Goal: Task Accomplishment & Management: Complete application form

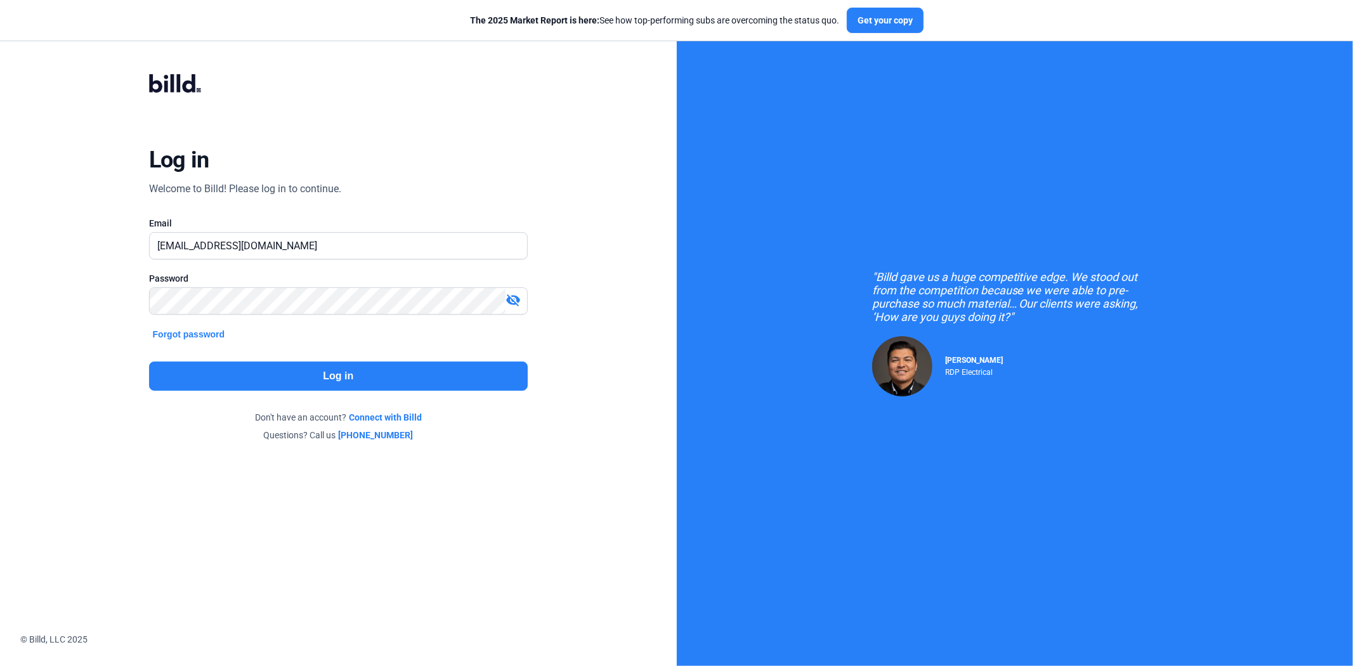
click at [192, 361] on button "Log in" at bounding box center [338, 375] width 379 height 29
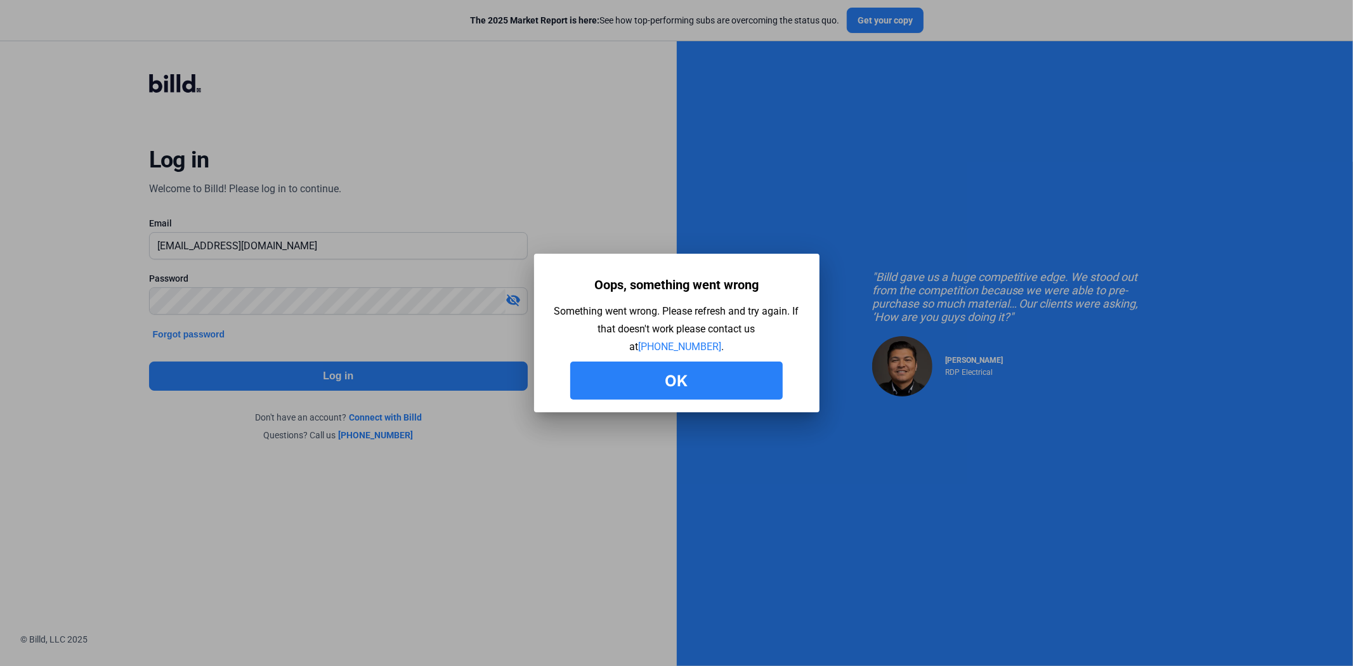
click at [668, 397] on button "Ok" at bounding box center [676, 380] width 212 height 38
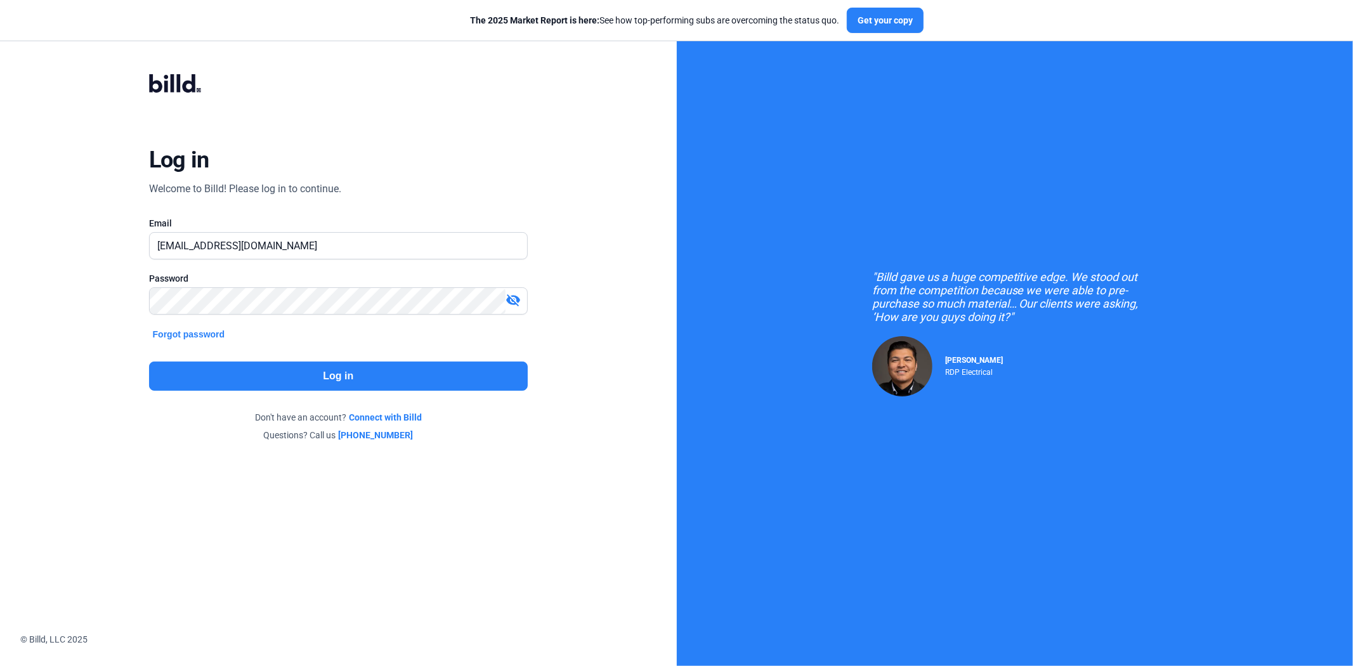
click at [236, 384] on button "Log in" at bounding box center [338, 375] width 379 height 29
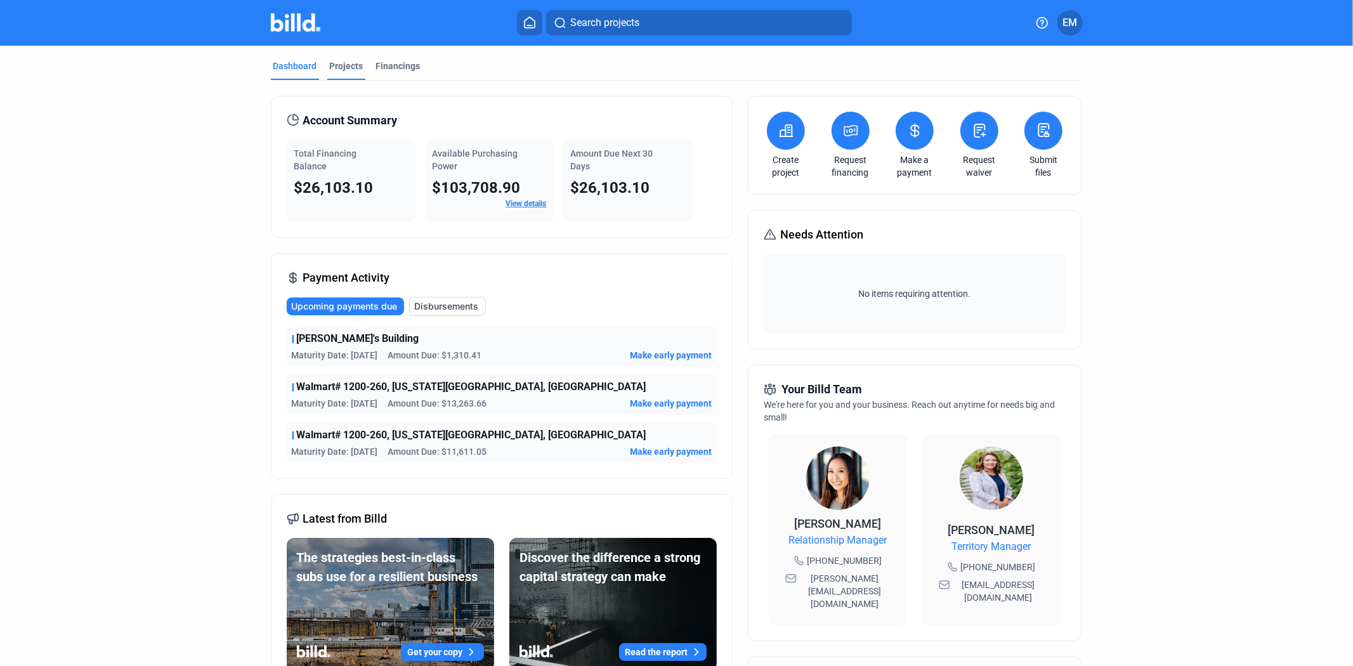
click at [337, 70] on div "Projects" at bounding box center [347, 66] width 34 height 13
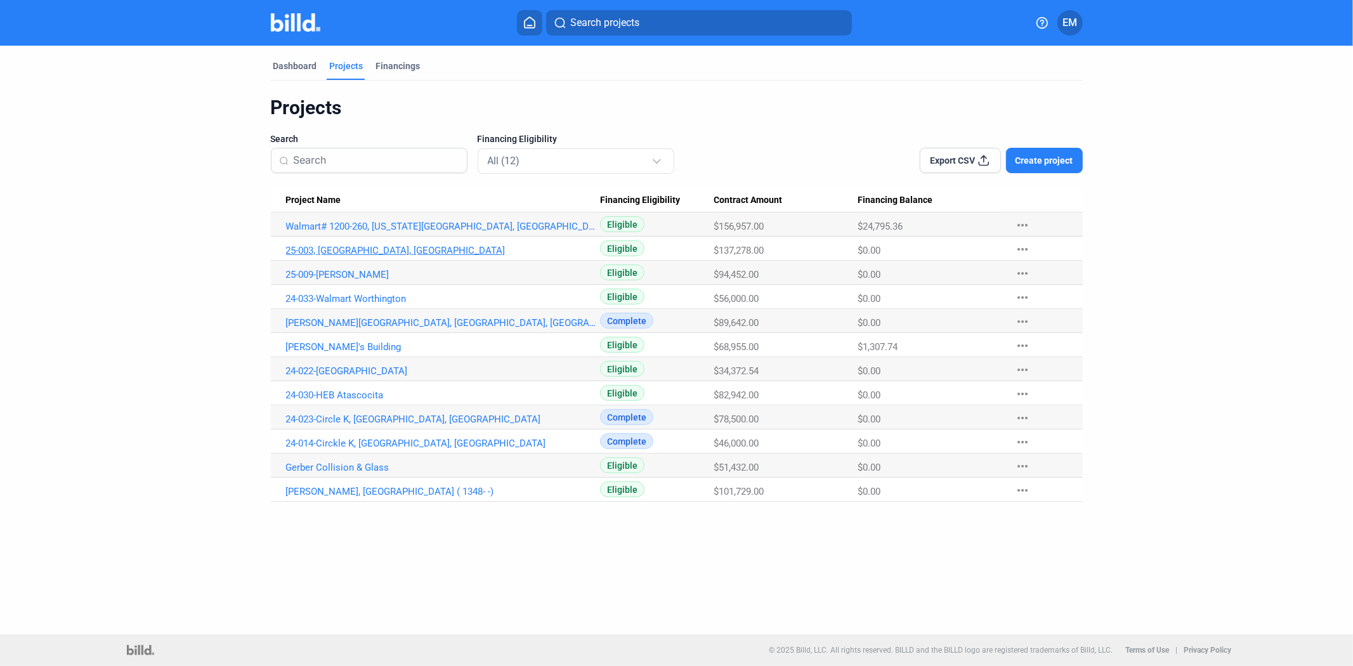
click at [346, 251] on link "25-003, [GEOGRAPHIC_DATA], [GEOGRAPHIC_DATA]" at bounding box center [443, 250] width 315 height 11
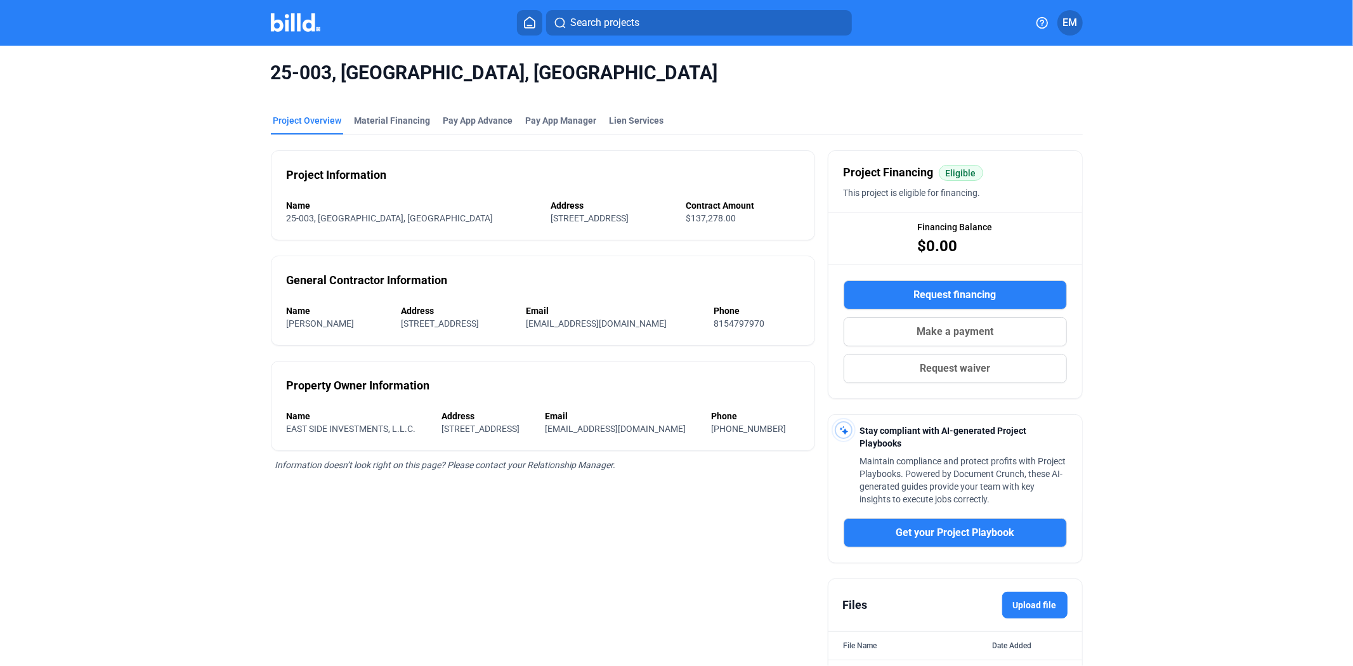
click at [947, 367] on span "Request waiver" at bounding box center [954, 368] width 70 height 15
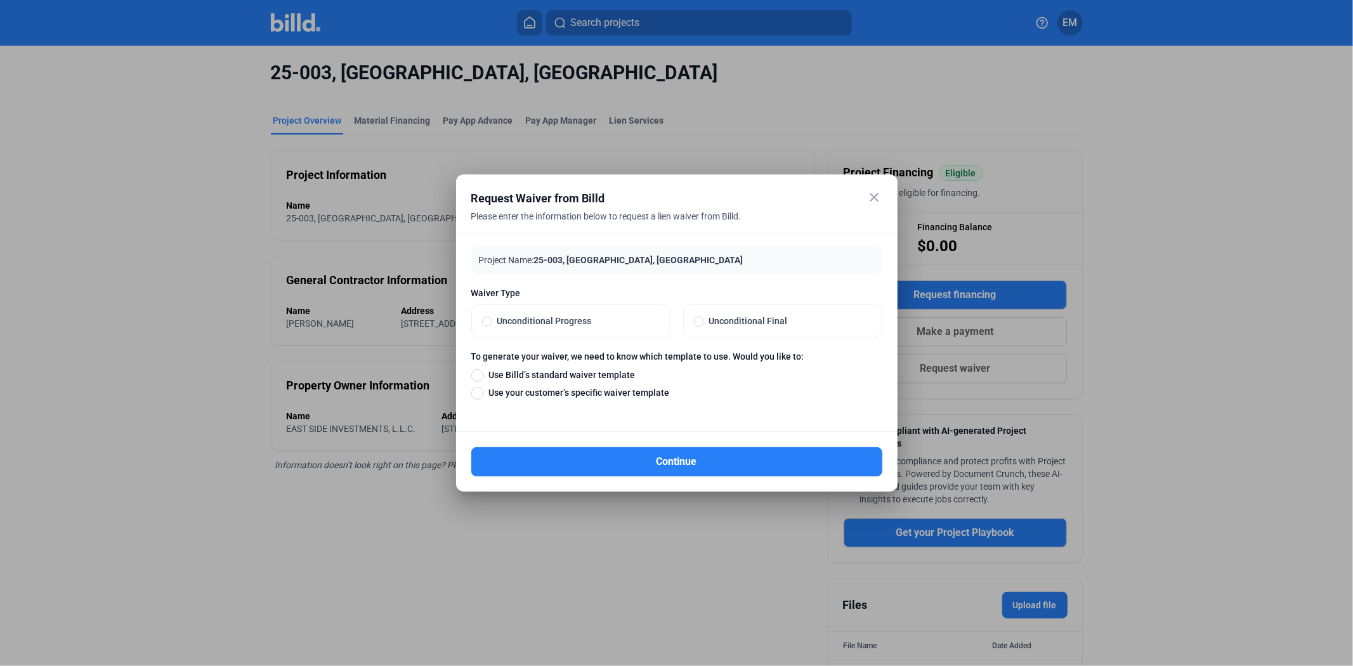
click at [871, 195] on mat-icon "close" at bounding box center [874, 197] width 15 height 15
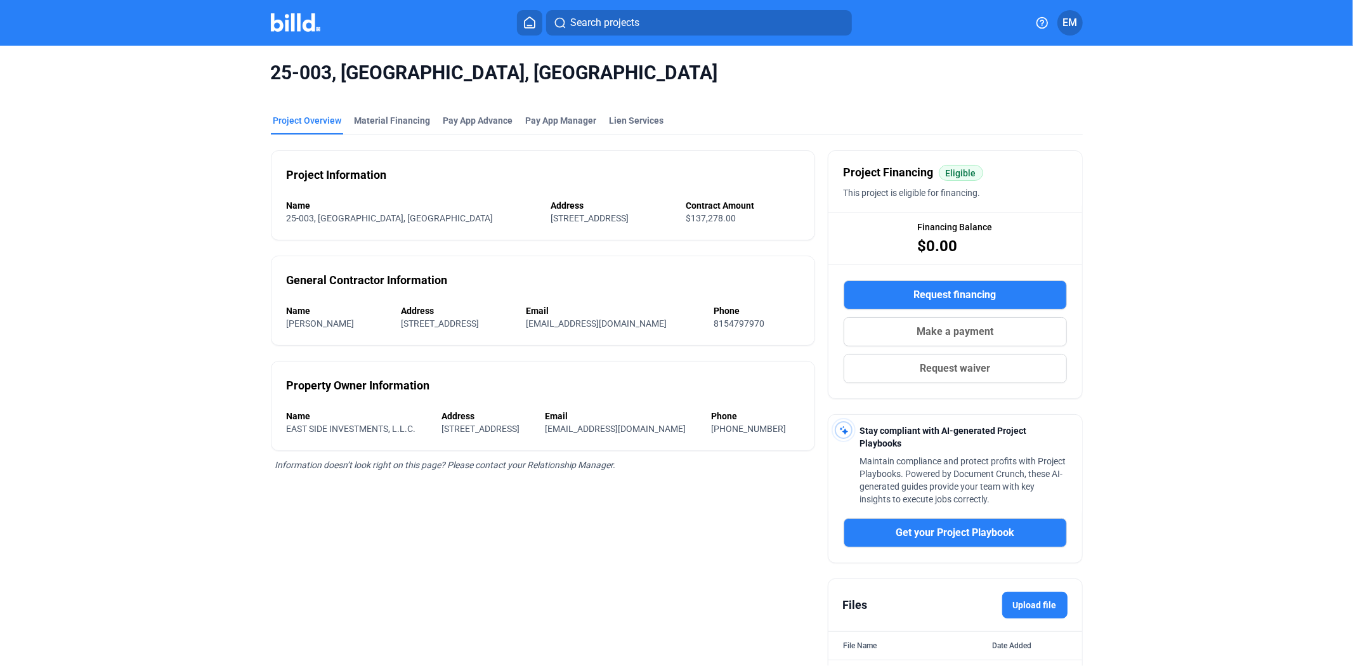
scroll to position [89, 0]
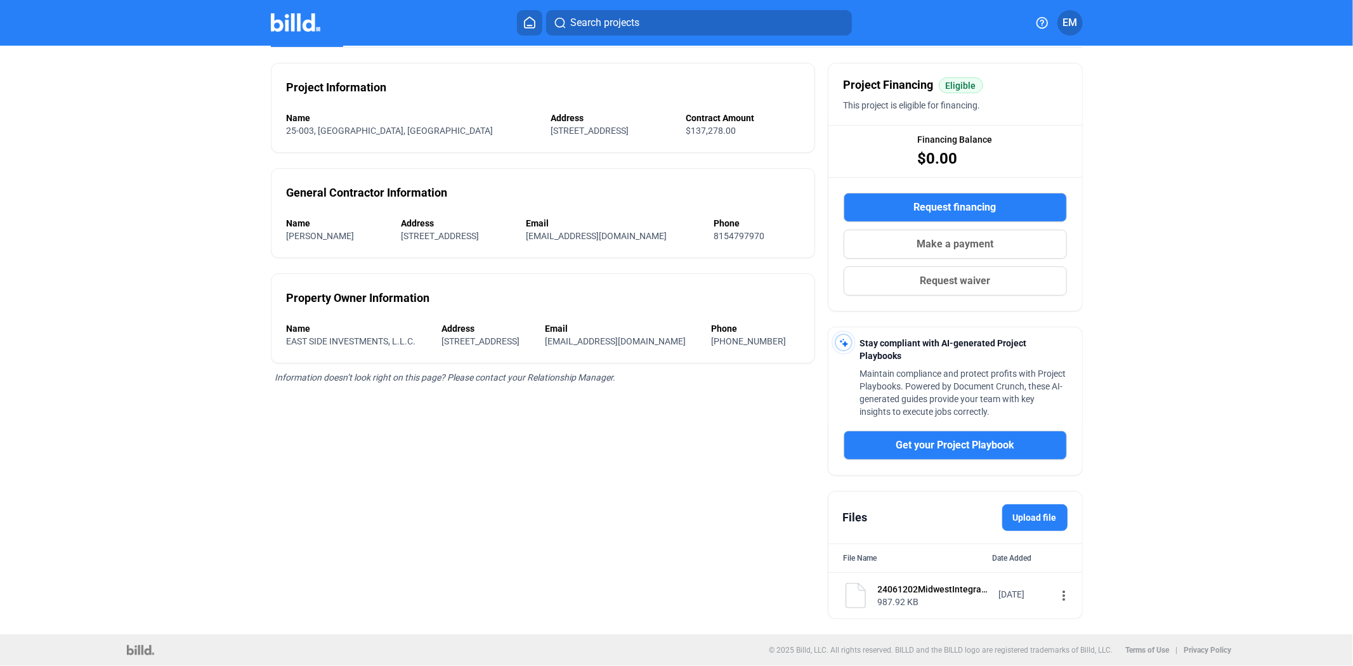
click at [1056, 597] on mat-icon "more_vert" at bounding box center [1063, 595] width 15 height 15
click at [1063, 613] on span "View" at bounding box center [1067, 618] width 18 height 10
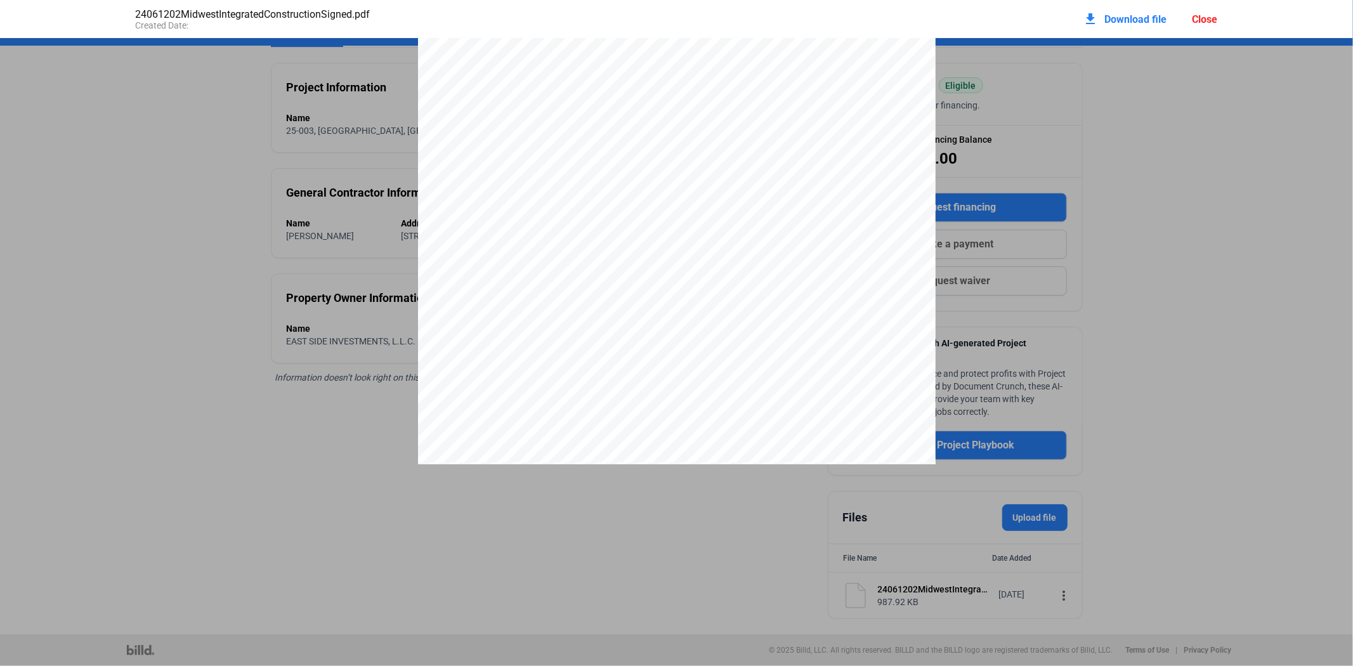
scroll to position [358, 0]
click at [473, 528] on span "• Trash enclosure gates and posts" at bounding box center [519, 532] width 127 height 8
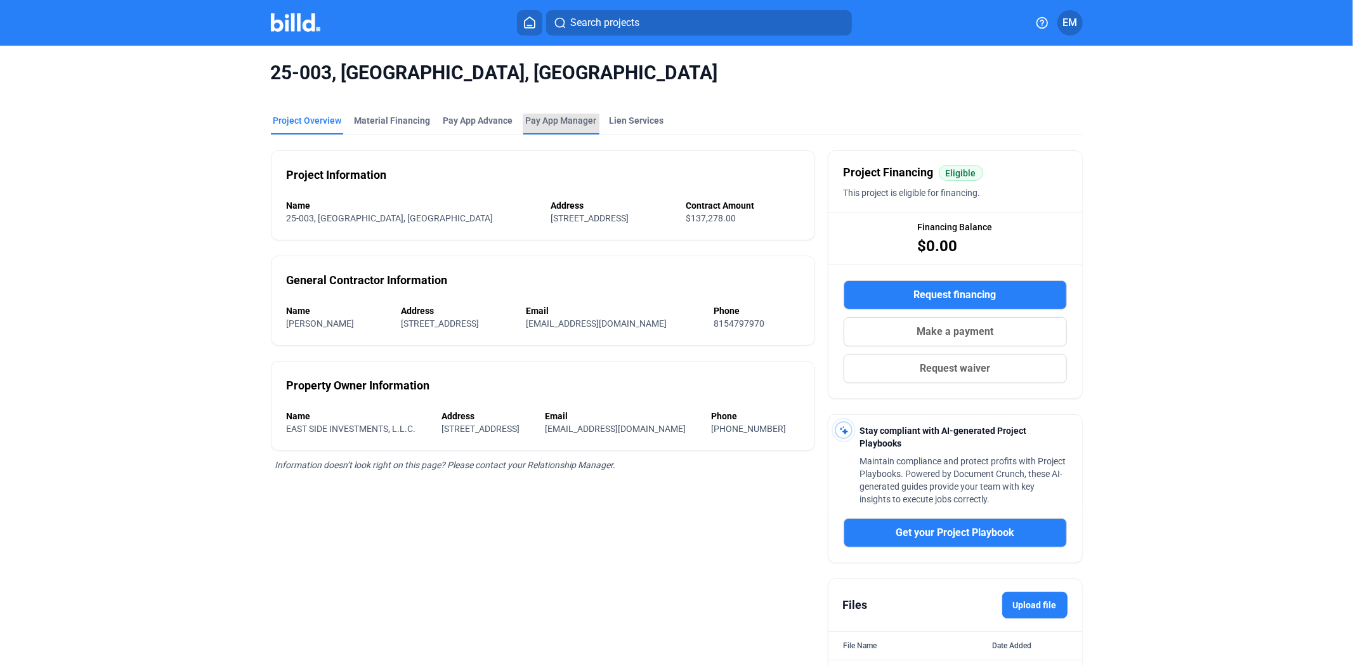
click at [540, 118] on span "Pay App Manager" at bounding box center [561, 120] width 71 height 13
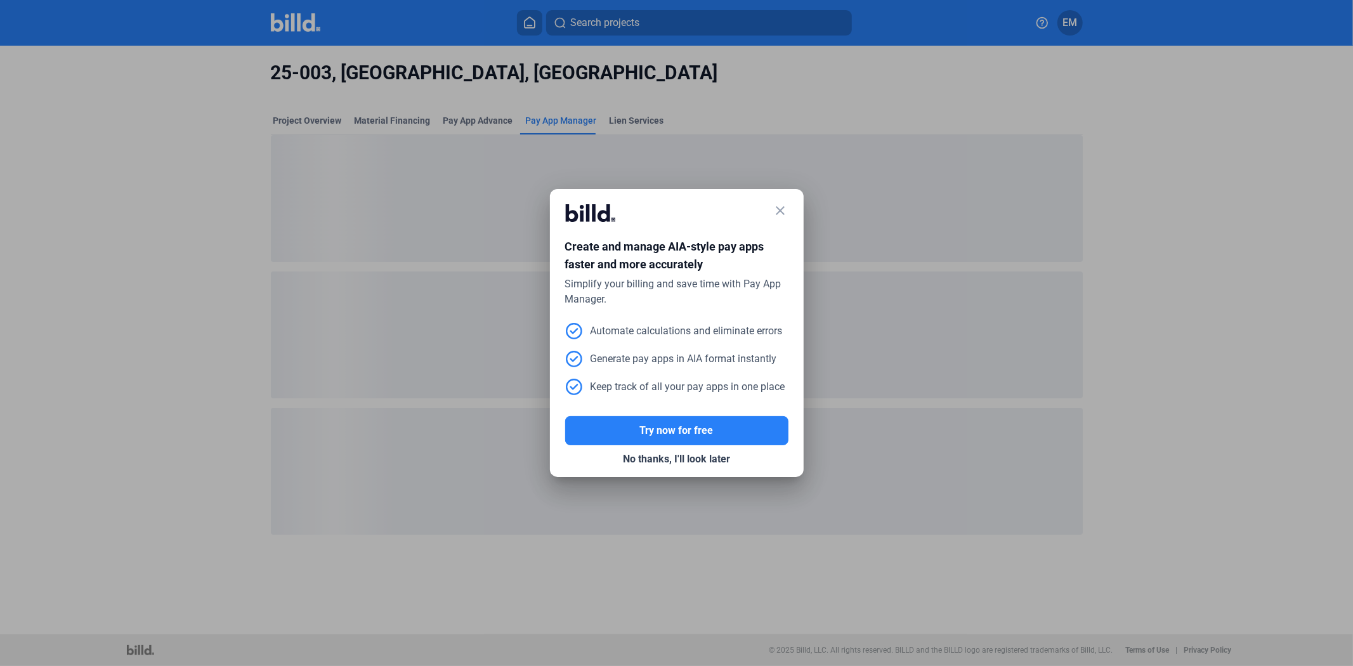
click at [785, 207] on mat-icon "close" at bounding box center [780, 210] width 15 height 15
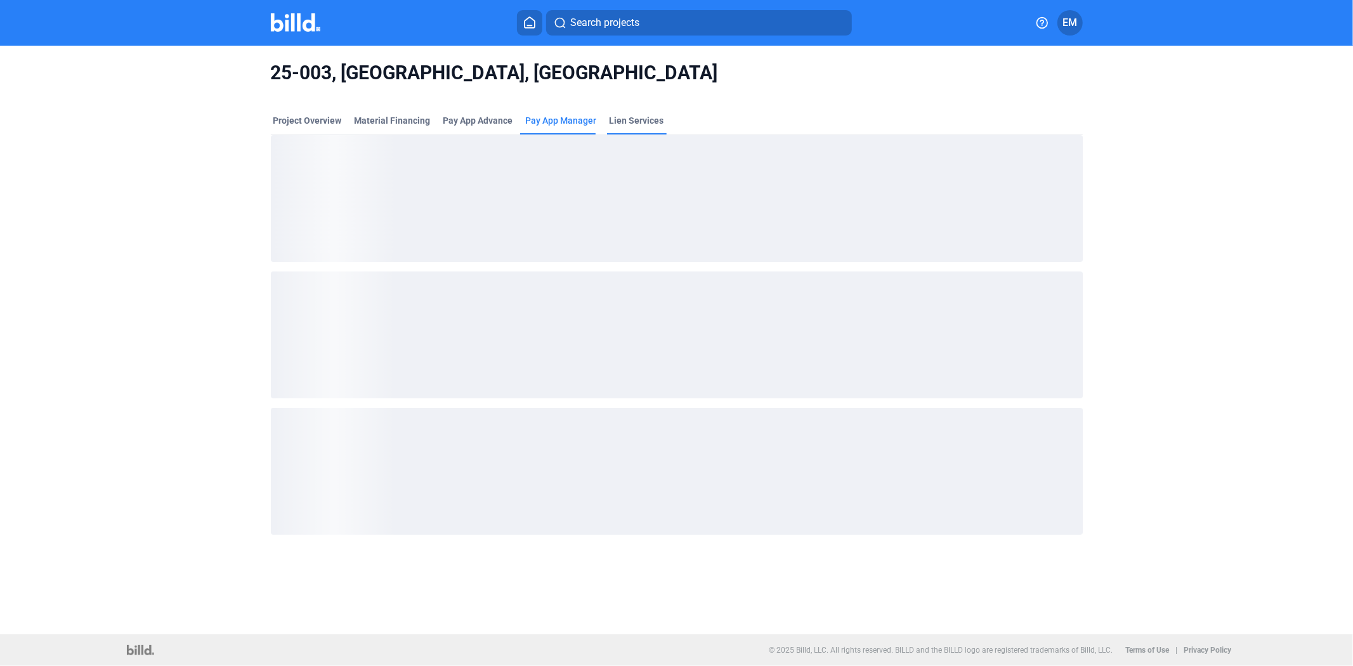
click at [631, 127] on div "Lien Services" at bounding box center [637, 124] width 60 height 20
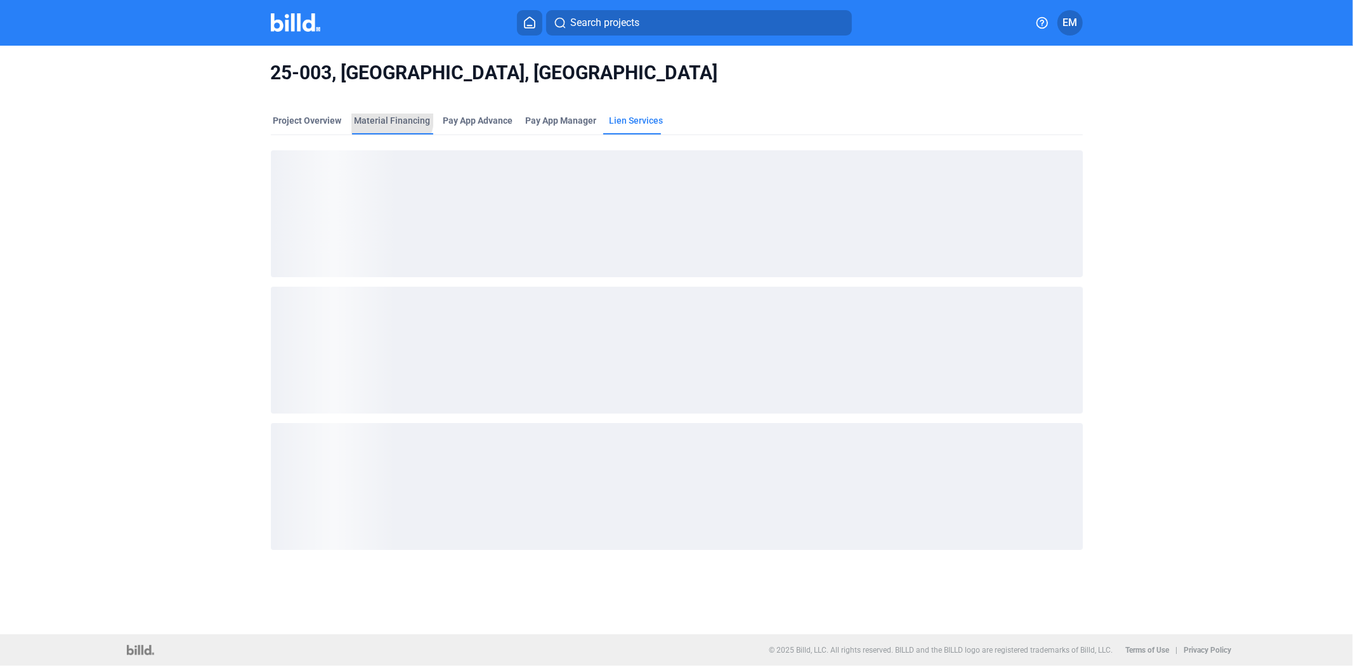
click at [391, 119] on div "Material Financing" at bounding box center [392, 120] width 76 height 13
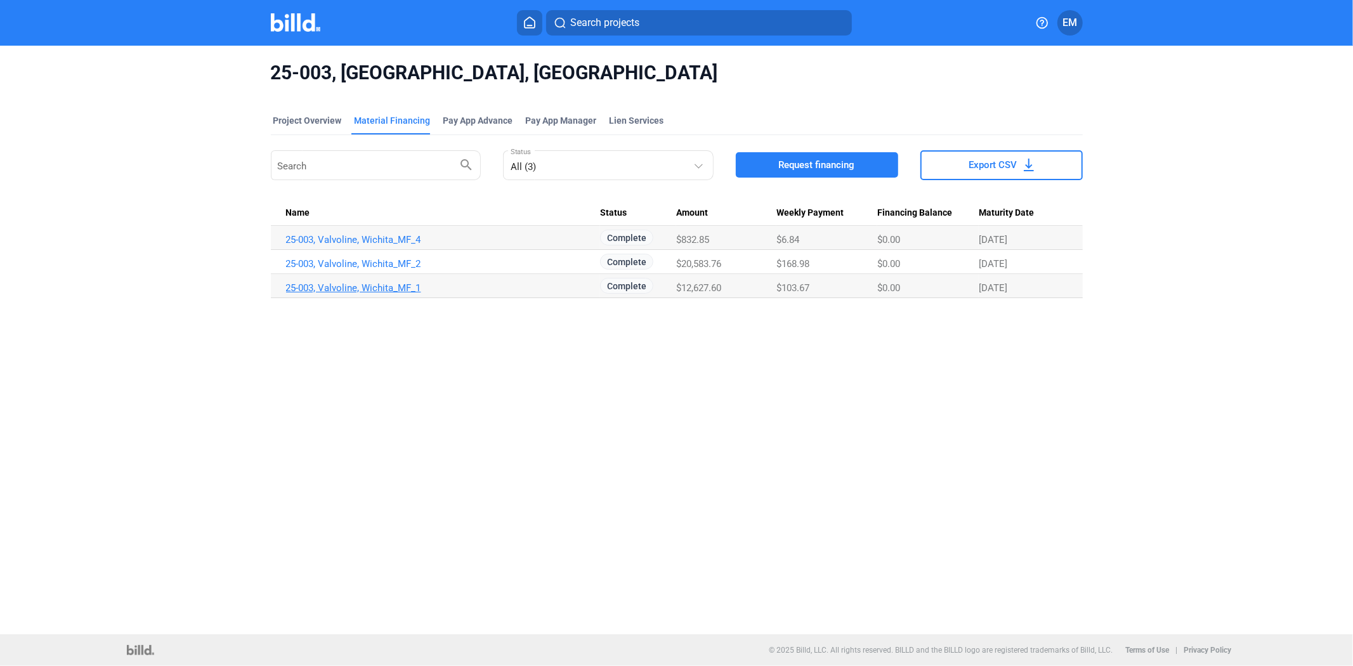
click at [367, 285] on link "25-003, Valvoline, Wichita_MF_1" at bounding box center [443, 287] width 315 height 11
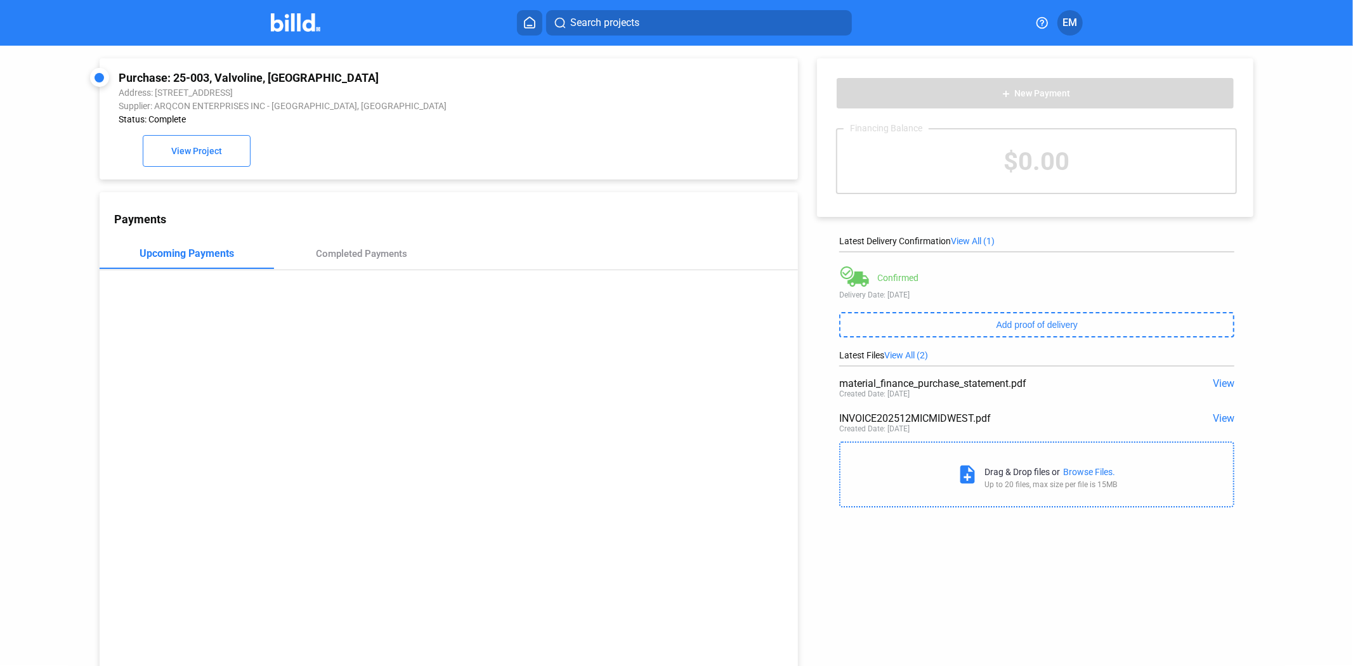
click at [844, 550] on div "Purchase: 25-003, [GEOGRAPHIC_DATA], [GEOGRAPHIC_DATA] Address: [STREET_ADDRESS…" at bounding box center [677, 363] width 1218 height 635
click at [1219, 416] on span "View" at bounding box center [1223, 418] width 22 height 12
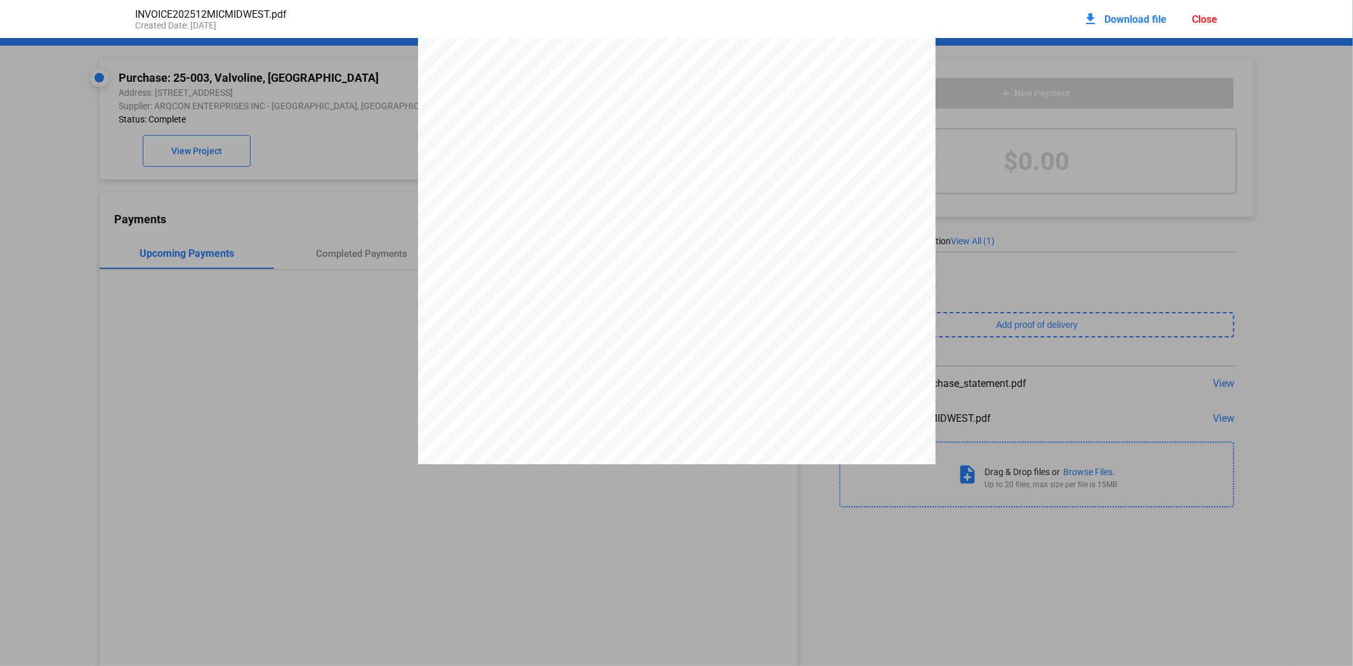
scroll to position [255, 0]
click at [774, 492] on pdf-viewer "INVOICE # DATE TOTAL DUE DUE DATE TERMS ENCLOSED 2025-012 [DATE] 12,380.00 $ RE…" at bounding box center [676, 304] width 1353 height 533
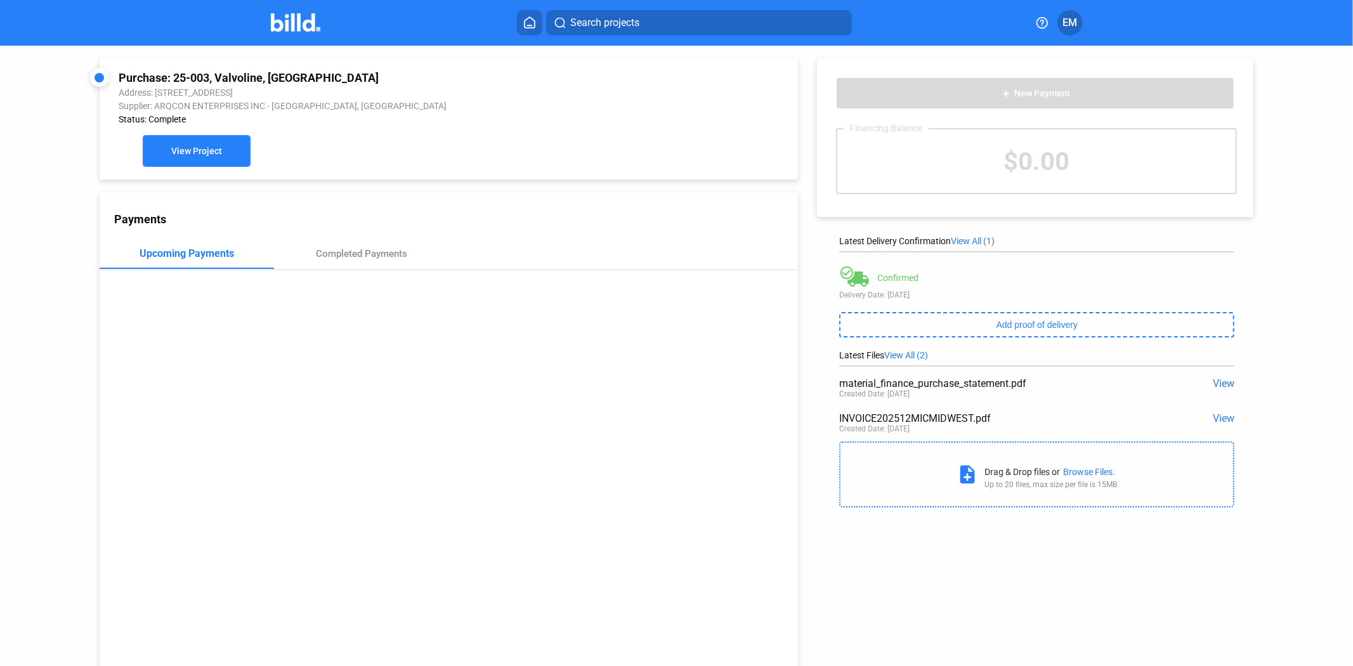
click at [193, 154] on span "View Project" at bounding box center [196, 151] width 51 height 10
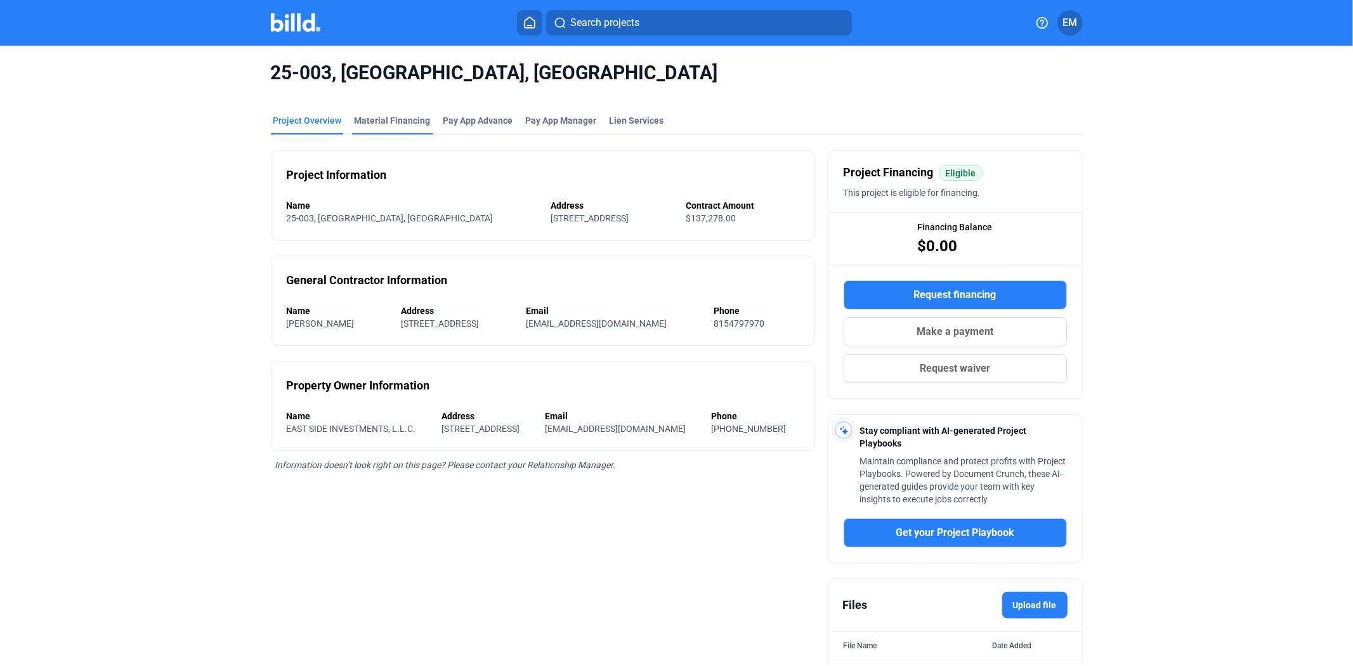
click at [396, 124] on div "Material Financing" at bounding box center [392, 120] width 76 height 13
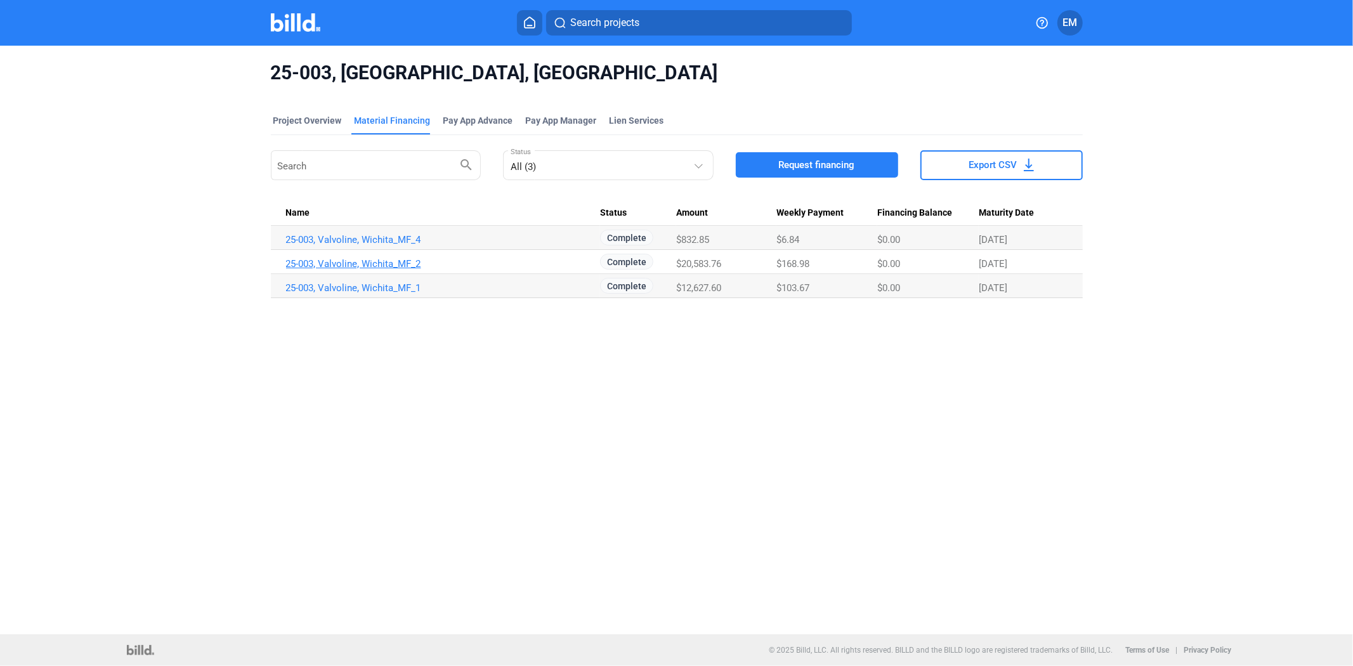
click at [403, 263] on link "25-003, Valvoline, Wichita_MF_2" at bounding box center [443, 263] width 315 height 11
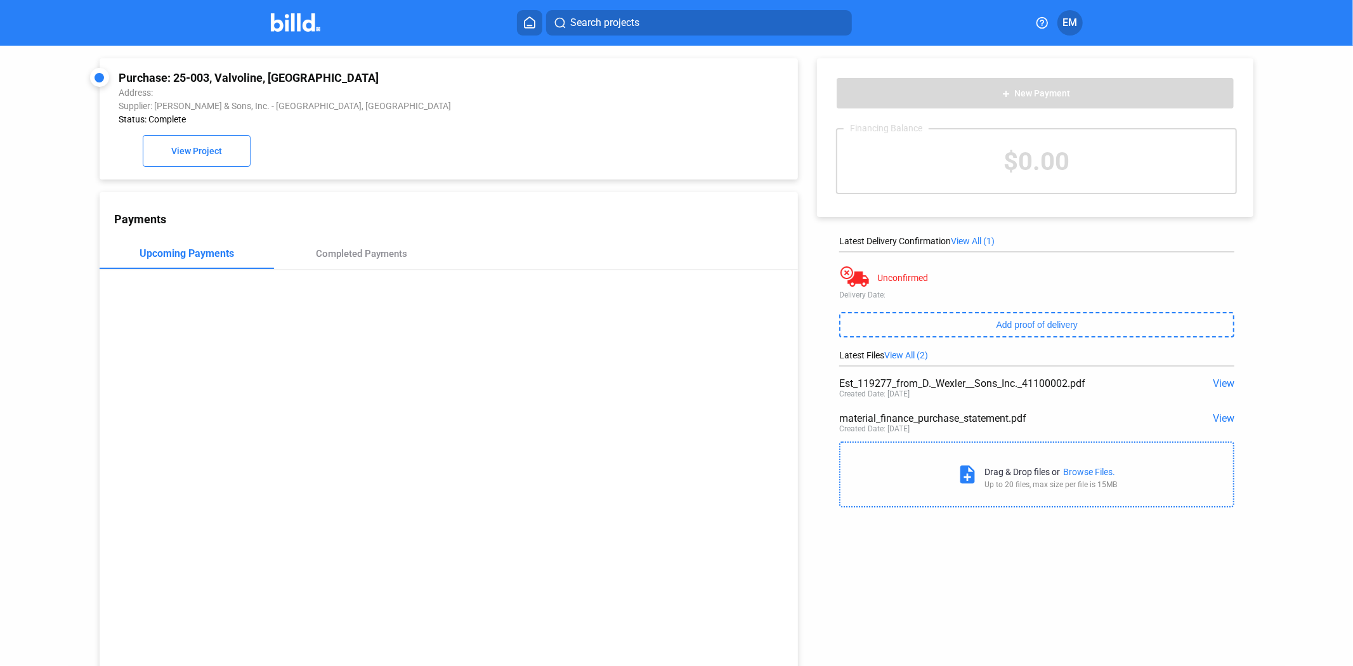
click at [1228, 416] on div "add New Payment Financing Balance $0.00 Latest Delivery Confirmation View All (…" at bounding box center [1041, 280] width 487 height 468
click at [1221, 422] on span "View" at bounding box center [1223, 418] width 22 height 12
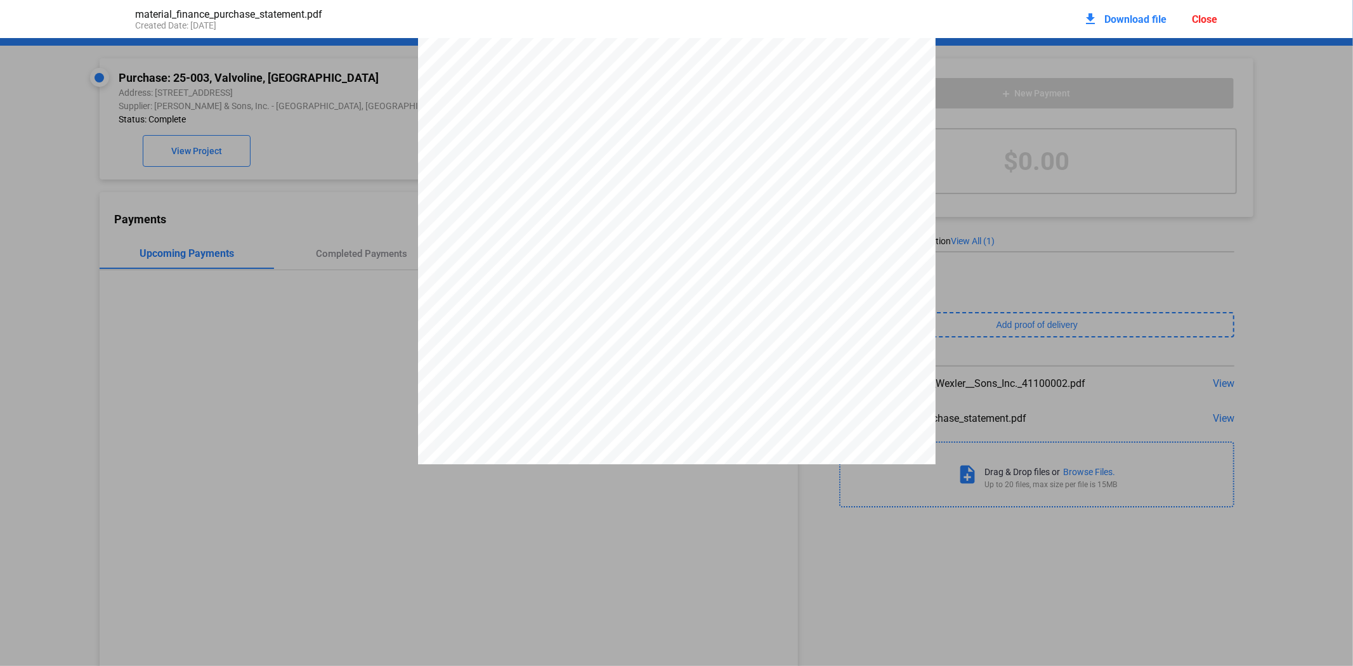
scroll to position [2053, 0]
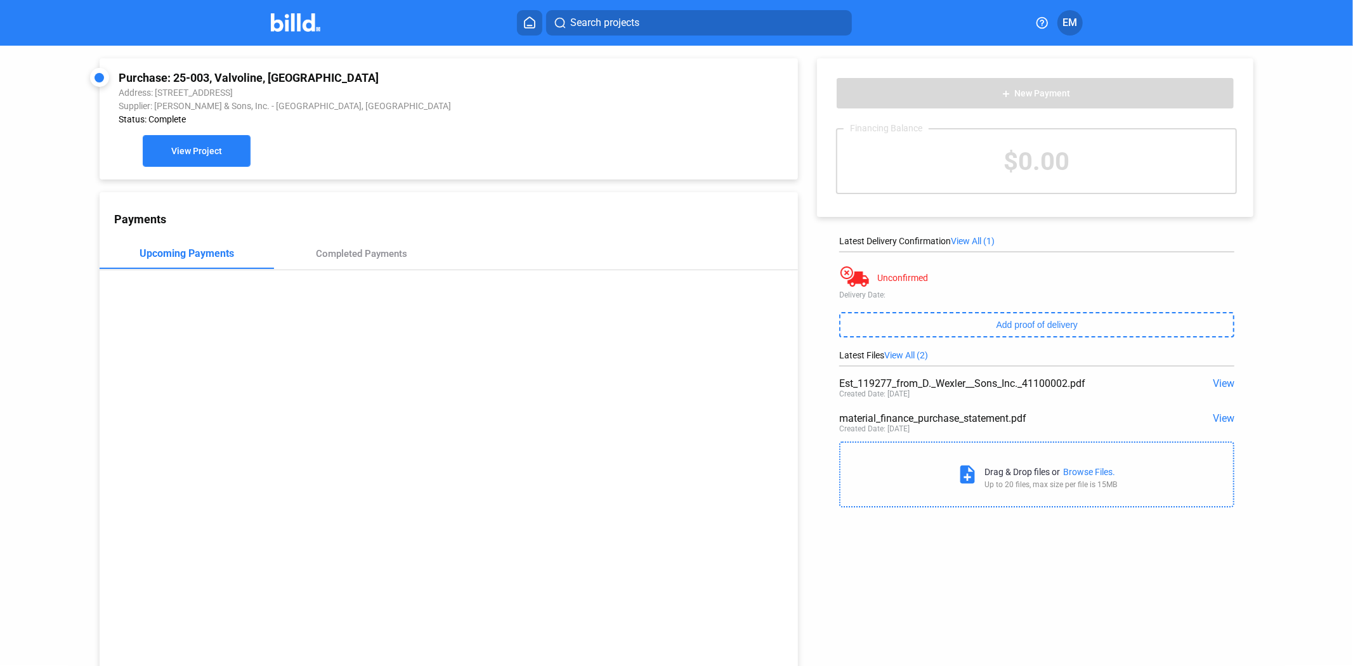
click at [186, 151] on span "View Project" at bounding box center [196, 151] width 51 height 10
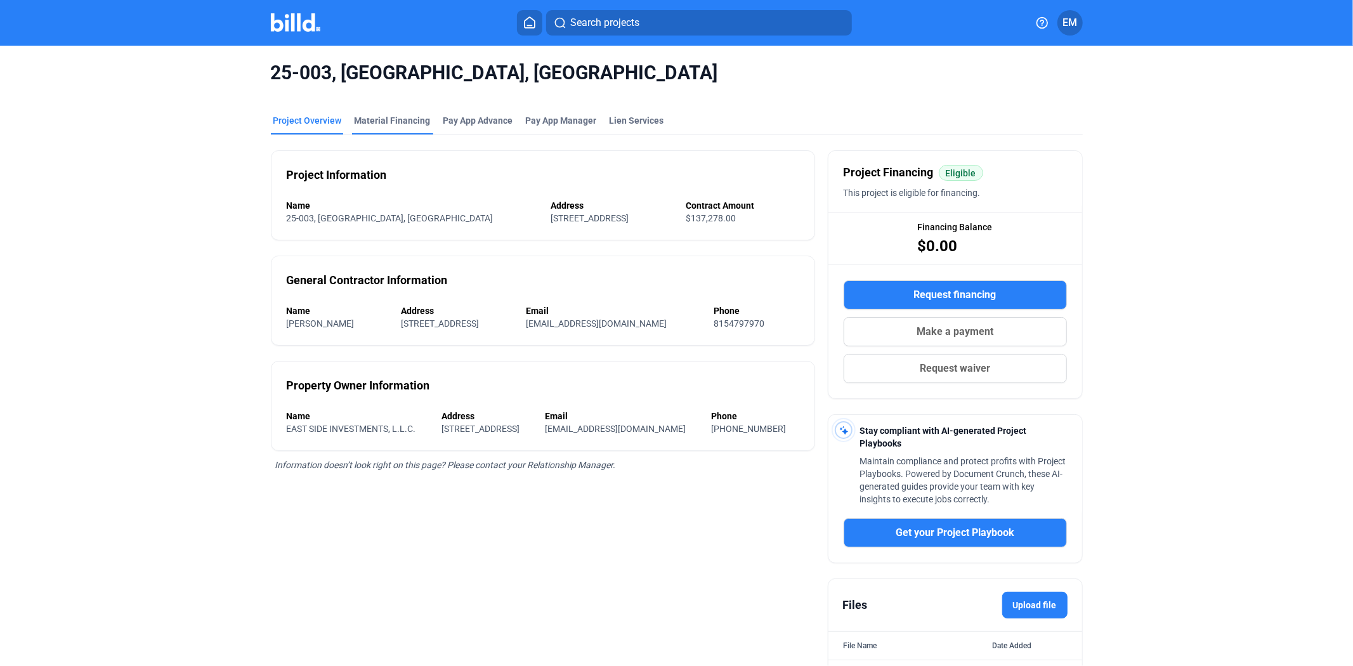
click at [386, 125] on div "Material Financing" at bounding box center [392, 120] width 76 height 13
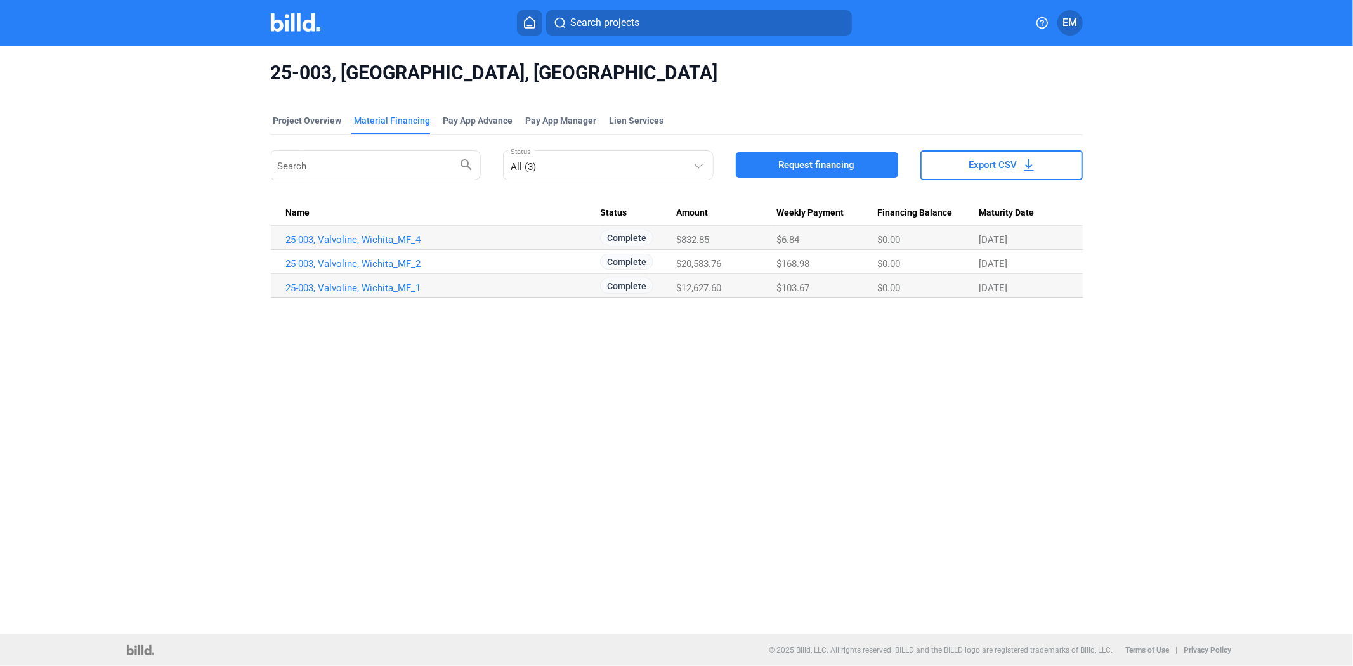
click at [333, 237] on link "25-003, Valvoline, Wichita_MF_4" at bounding box center [443, 239] width 315 height 11
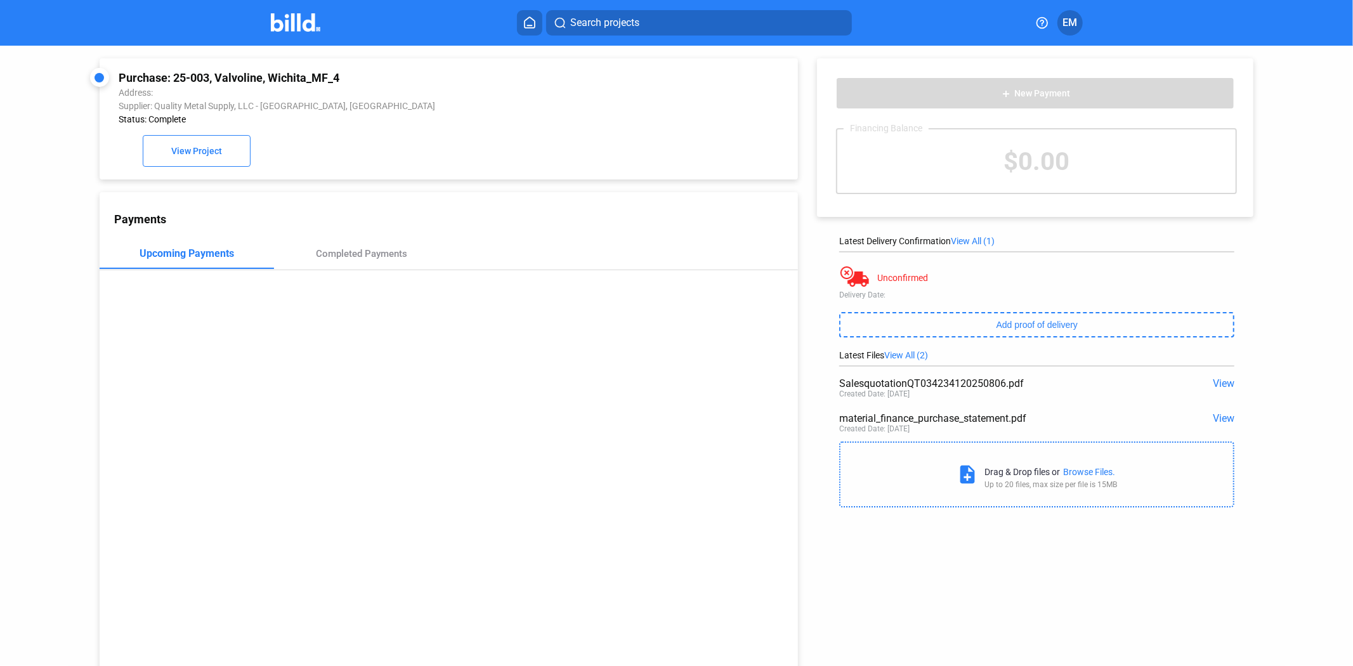
click at [1212, 415] on span "View" at bounding box center [1223, 418] width 22 height 12
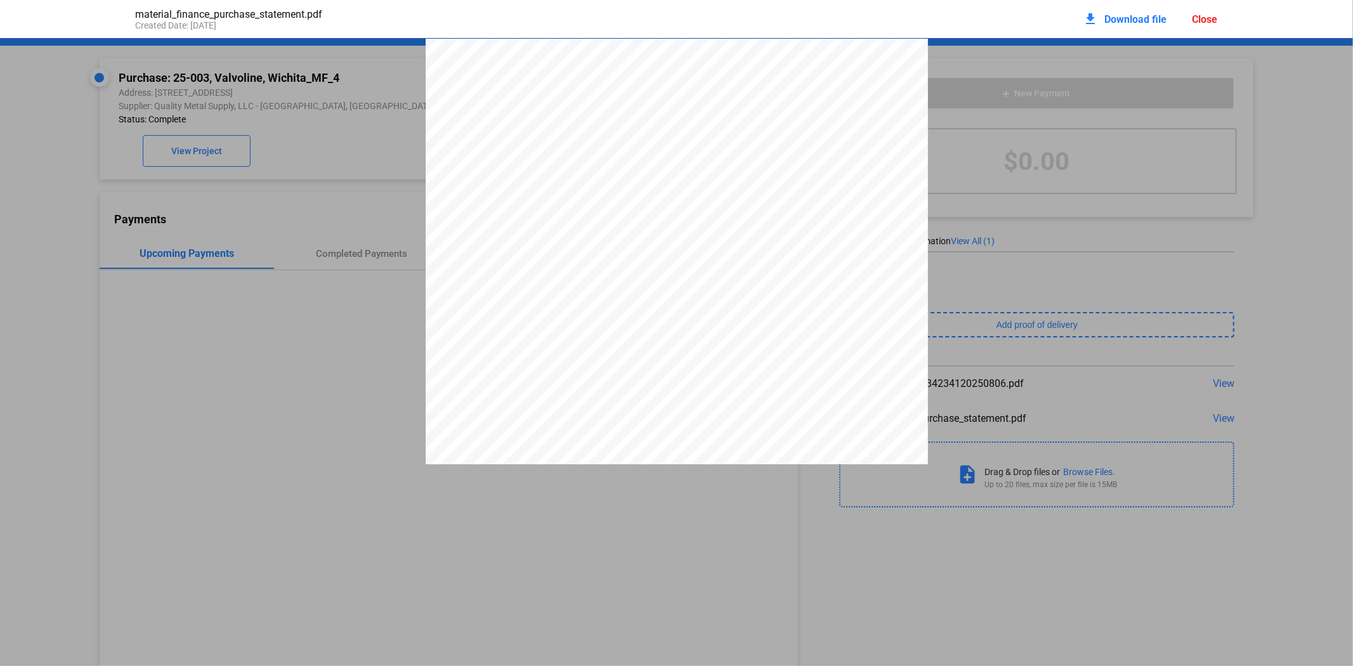
scroll to position [6, 0]
click at [871, 398] on div "PURCHASE STATEMENT This PURCHASE STATEMENT is being executed and delivered purs…" at bounding box center [677, 387] width 502 height 710
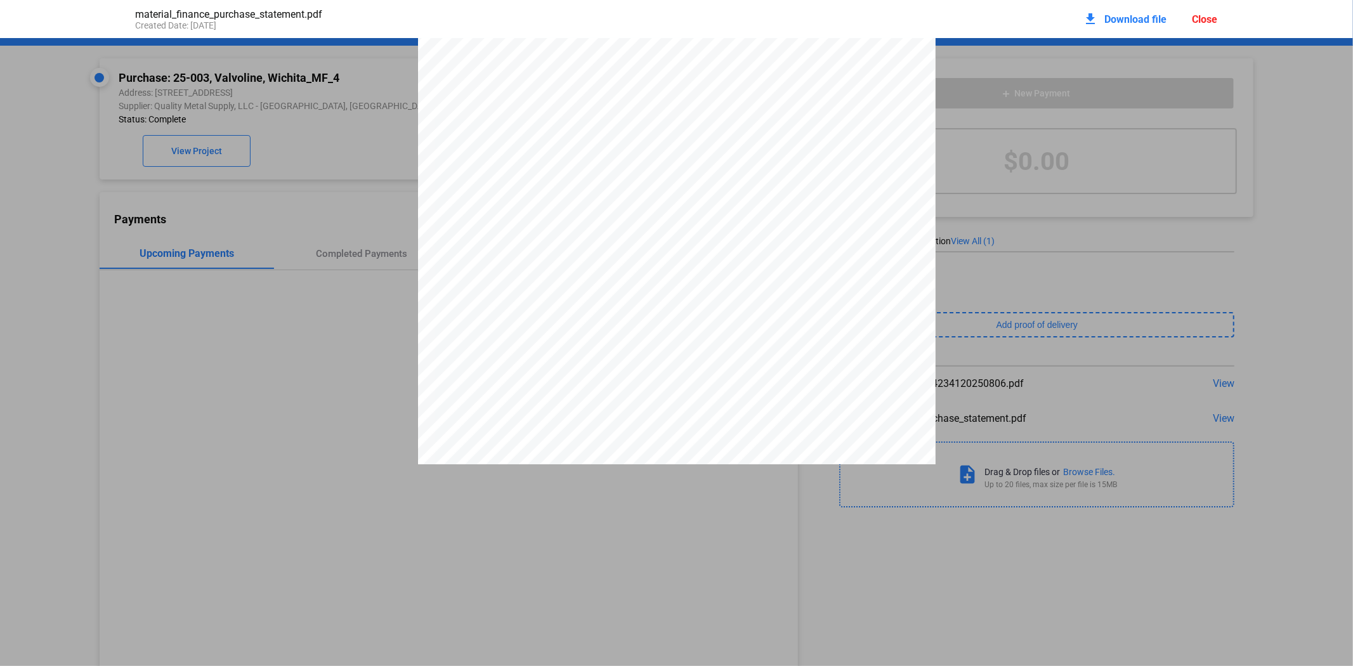
scroll to position [2406, 0]
click at [458, 371] on div "Page 1 of 1 Line Ship date Quantity Unit Price Unit Total amount 1 [DATE] 3.00 …" at bounding box center [676, 128] width 517 height 670
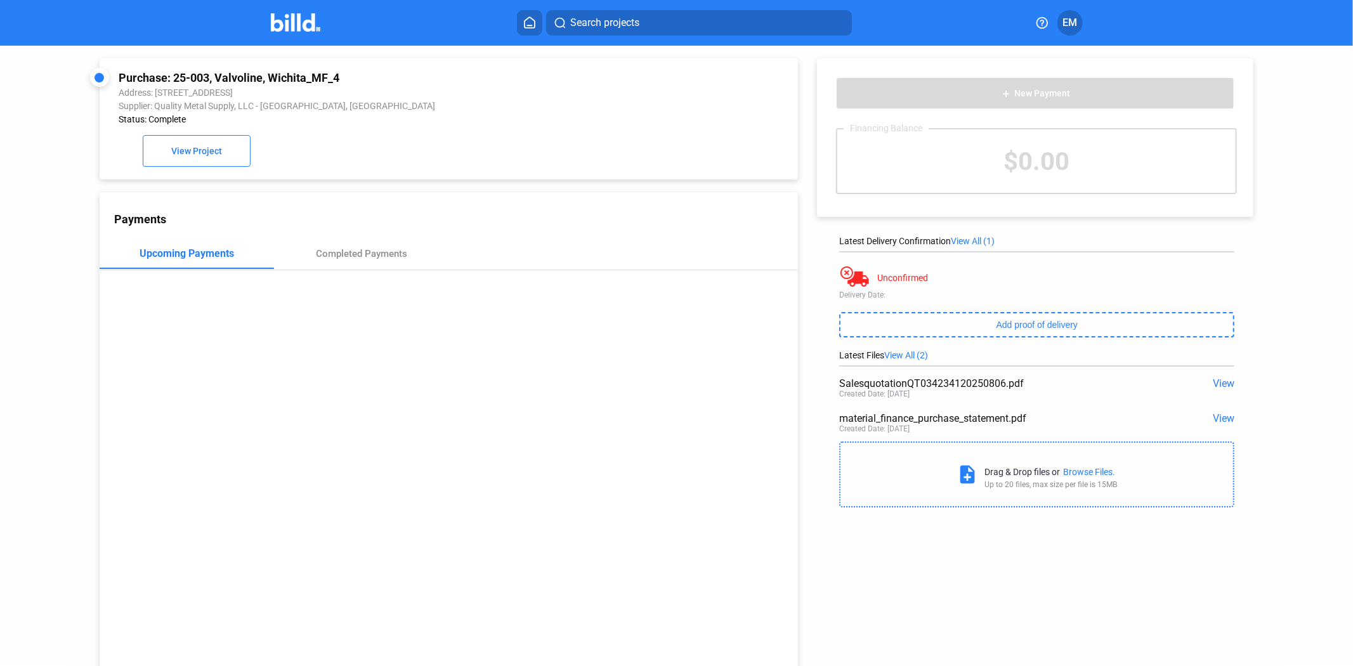
click at [172, 131] on div "Purchase: 25-003, [GEOGRAPHIC_DATA] Address: [STREET_ADDRESS] Supplier: Quality…" at bounding box center [449, 119] width 661 height 96
click at [186, 159] on button "View Project" at bounding box center [197, 151] width 108 height 32
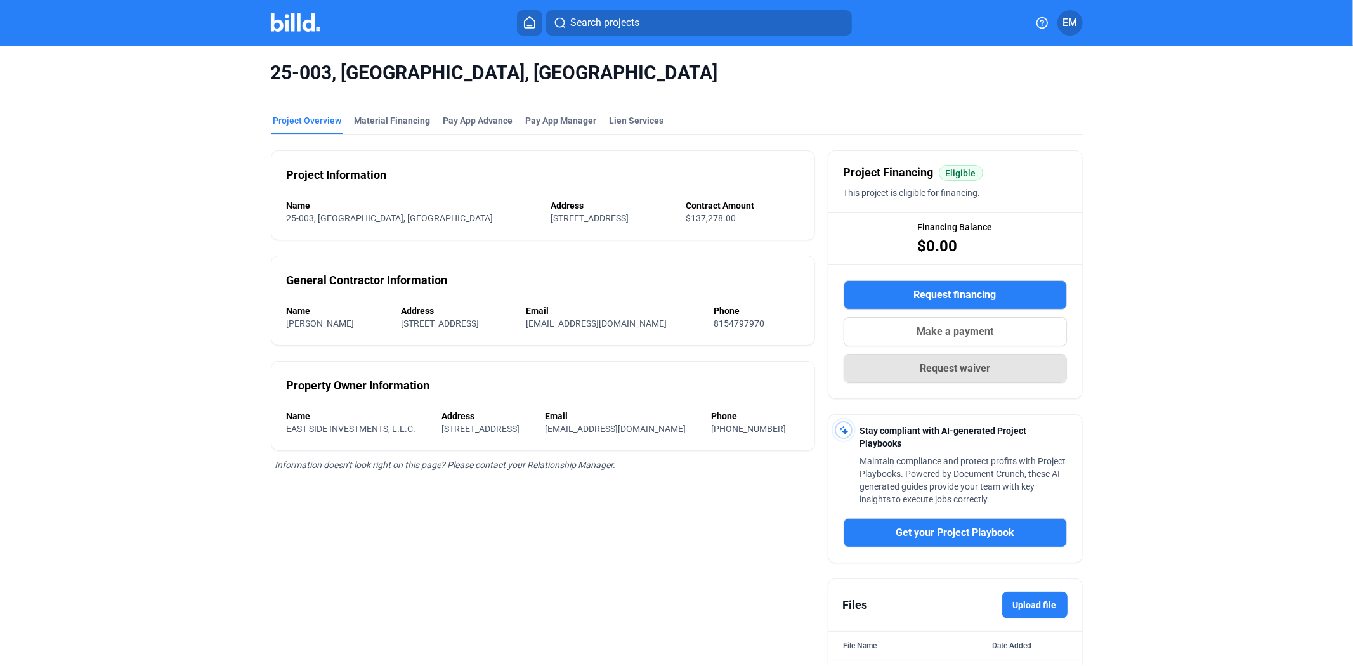
click at [914, 374] on button "Request waiver" at bounding box center [954, 368] width 223 height 29
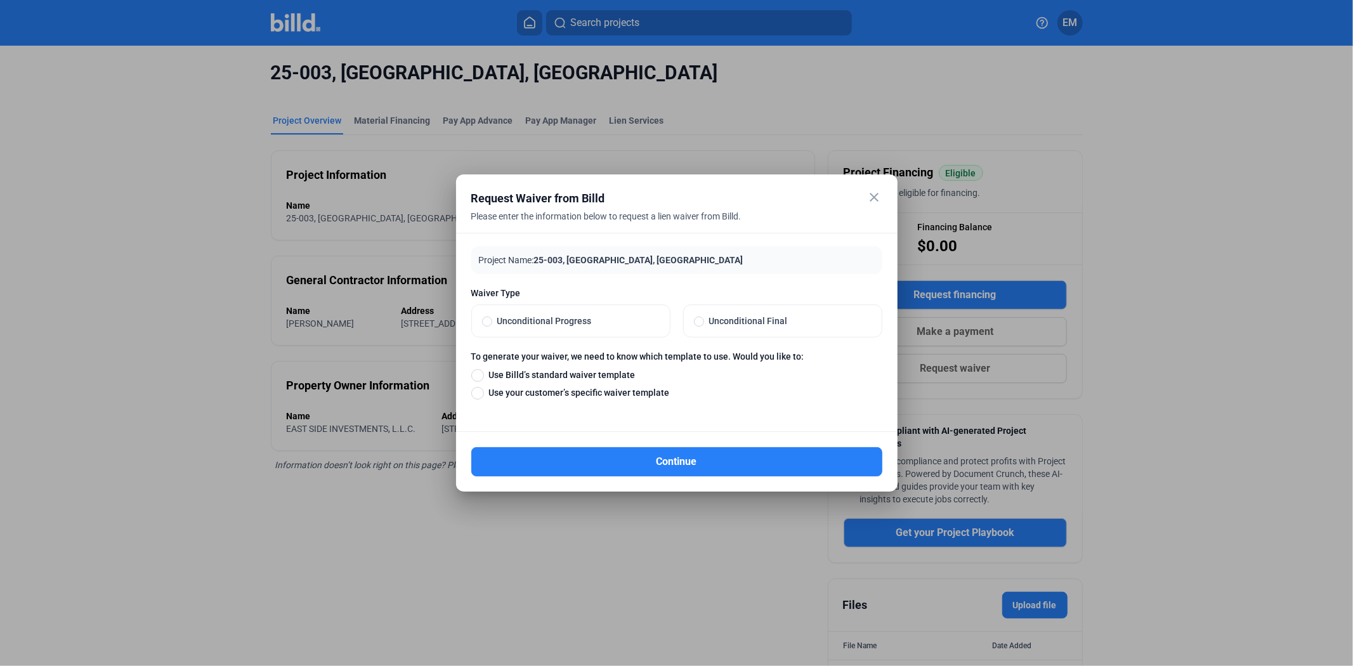
click at [590, 322] on span "Unconditional Progress" at bounding box center [575, 321] width 167 height 13
click at [492, 322] on input "Unconditional Progress" at bounding box center [487, 320] width 10 height 11
radio input "true"
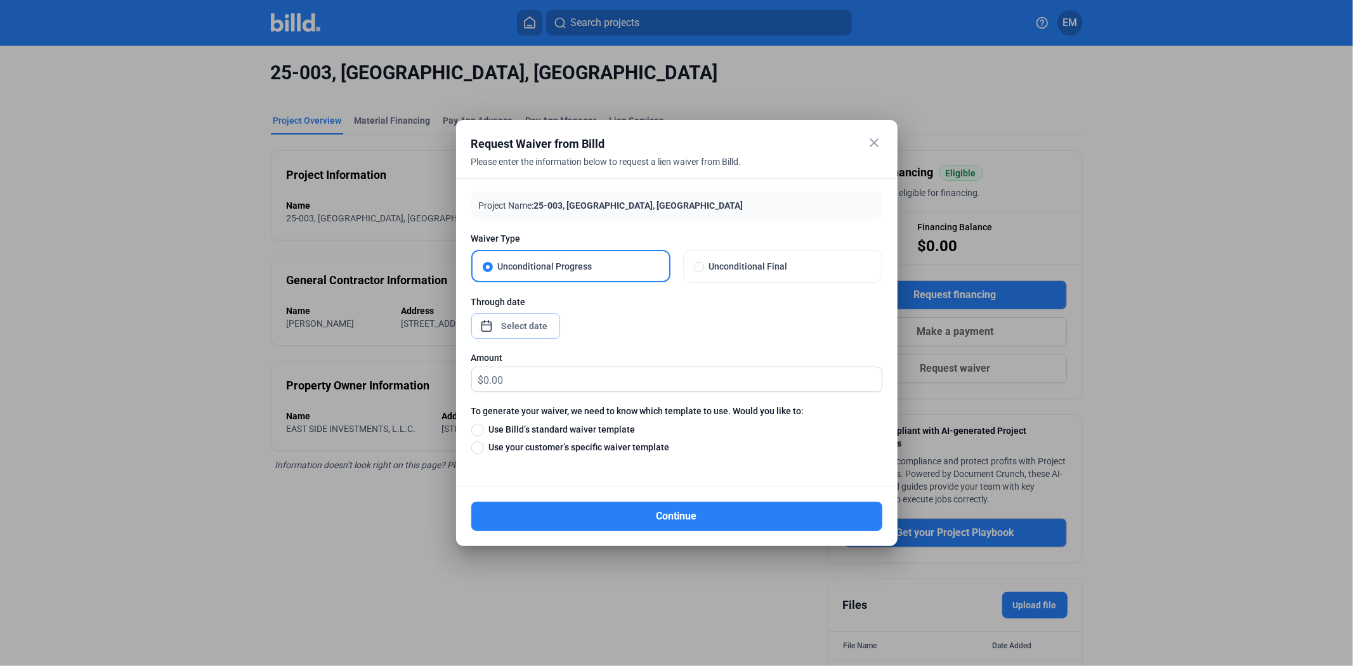
click at [542, 331] on div "close Request Waiver from Billd Please enter the information below to request a…" at bounding box center [676, 333] width 1353 height 666
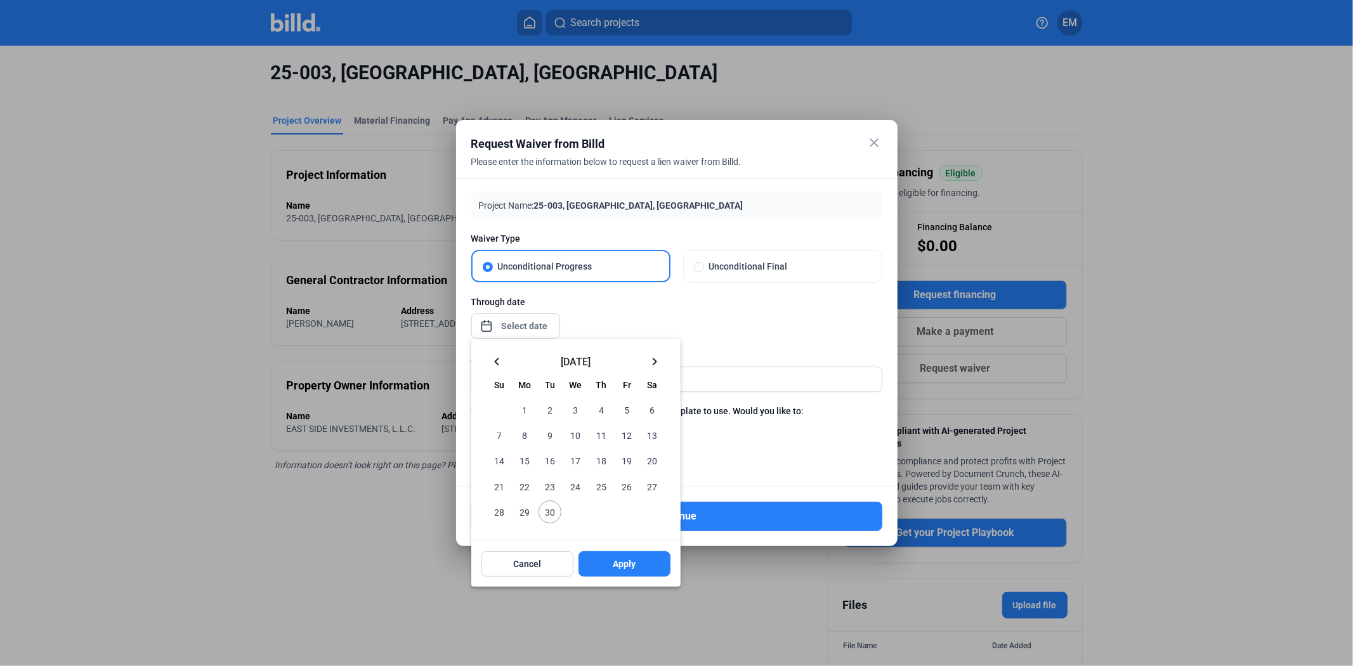
click at [545, 515] on span "30" at bounding box center [549, 511] width 23 height 23
click at [598, 565] on button "Apply" at bounding box center [624, 563] width 92 height 25
type input "[DATE]"
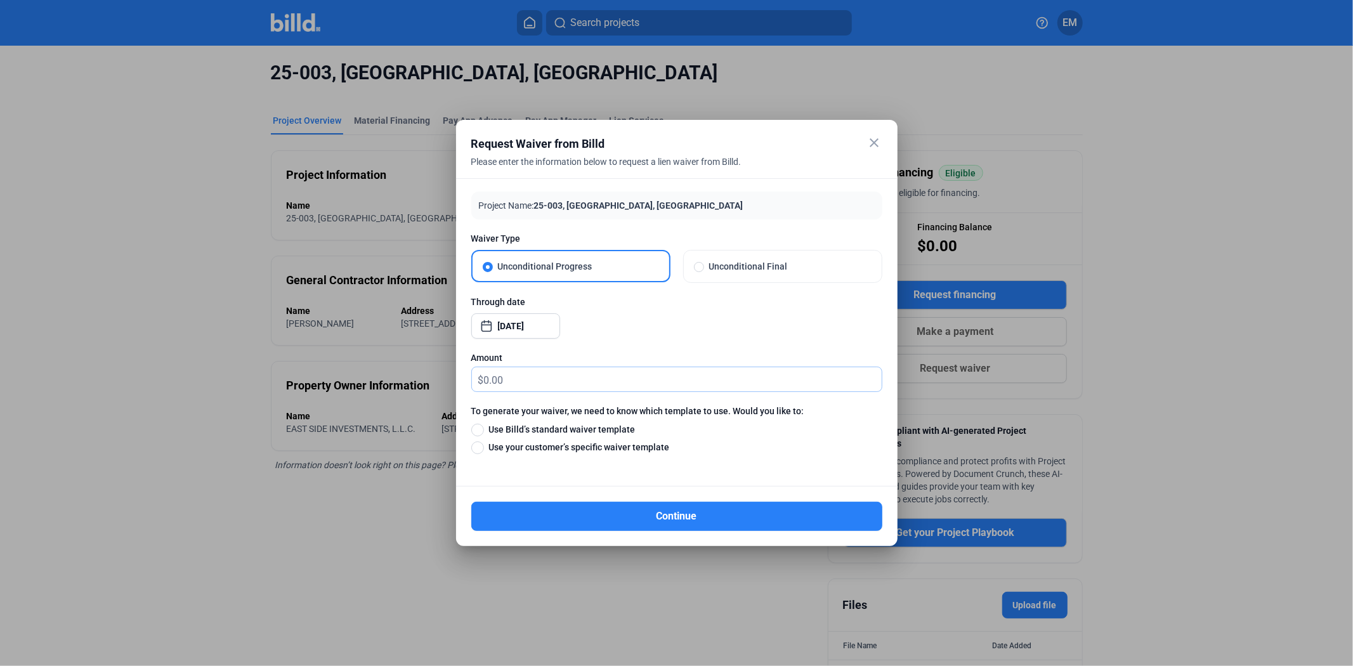
click at [525, 379] on input "text" at bounding box center [683, 379] width 398 height 25
type input "0.00"
click at [523, 449] on span "Use your customer’s specific waiver template" at bounding box center [577, 447] width 186 height 13
click at [484, 449] on input "Use your customer’s specific waiver template" at bounding box center [477, 447] width 13 height 14
radio input "true"
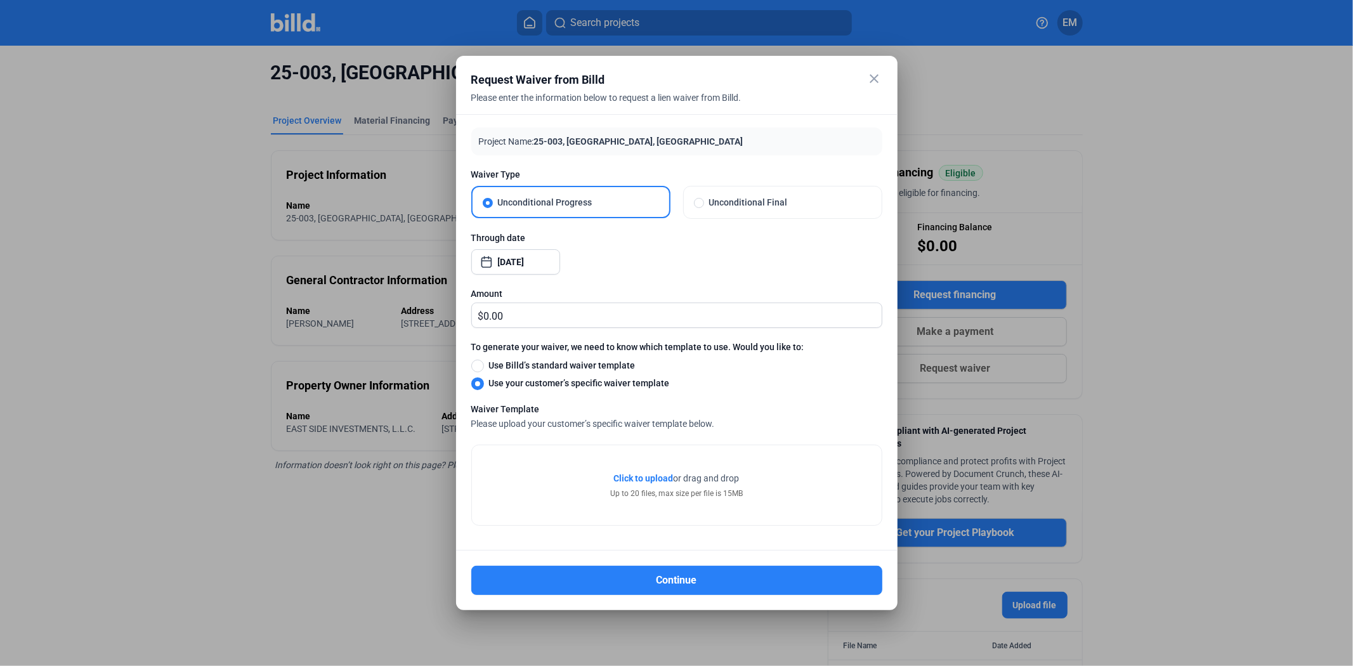
click at [653, 481] on span "Click to upload" at bounding box center [644, 478] width 60 height 10
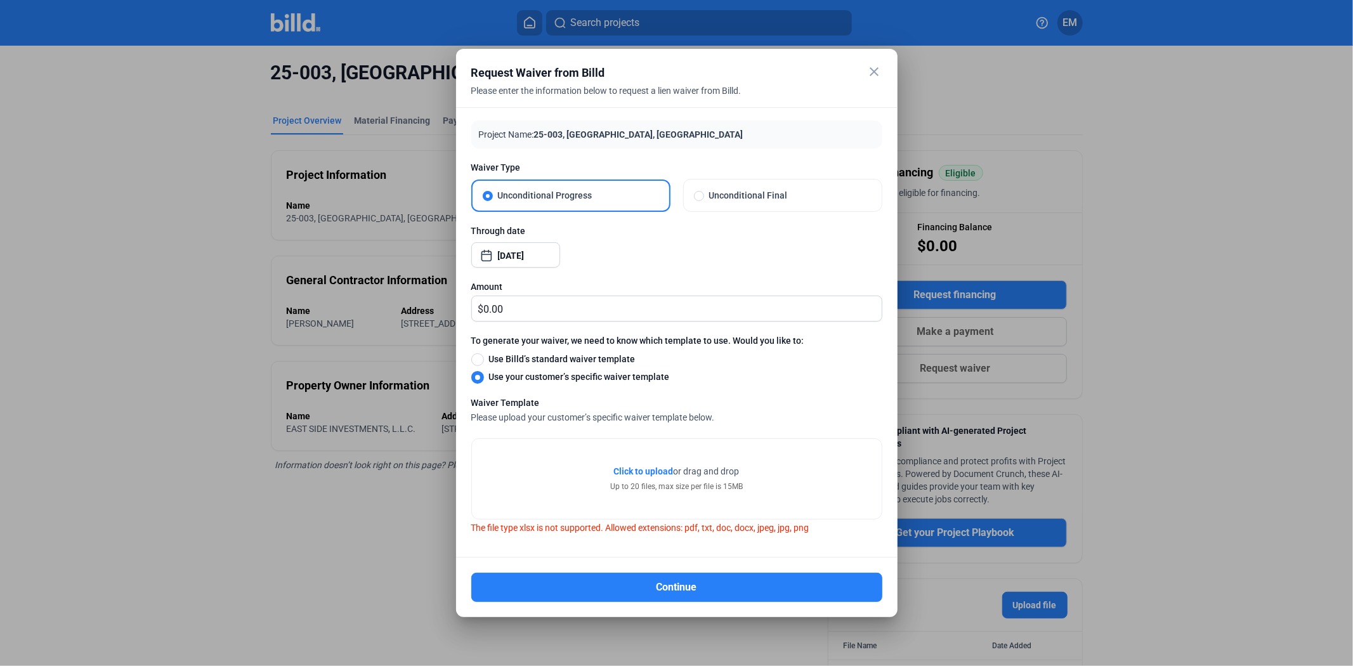
click at [779, 167] on span "Waiver Type" at bounding box center [676, 167] width 411 height 13
click at [873, 77] on mat-icon "close" at bounding box center [874, 71] width 15 height 15
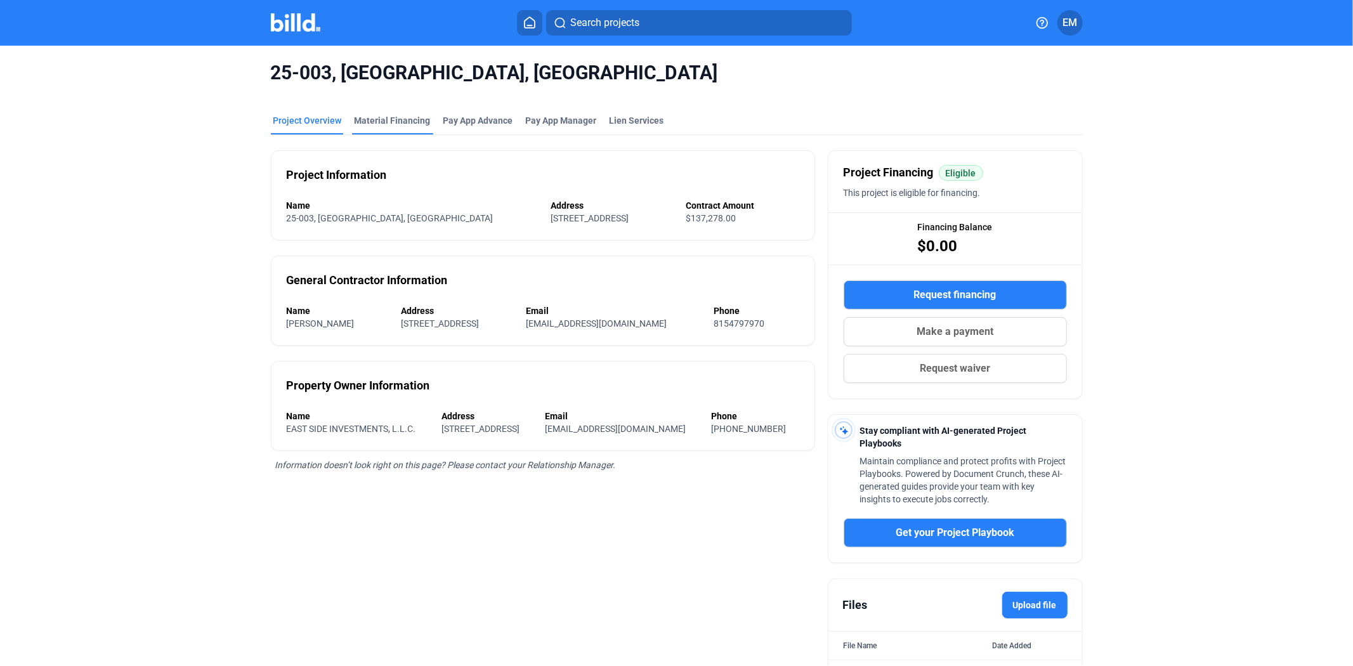
click at [381, 120] on div "Material Financing" at bounding box center [392, 120] width 76 height 13
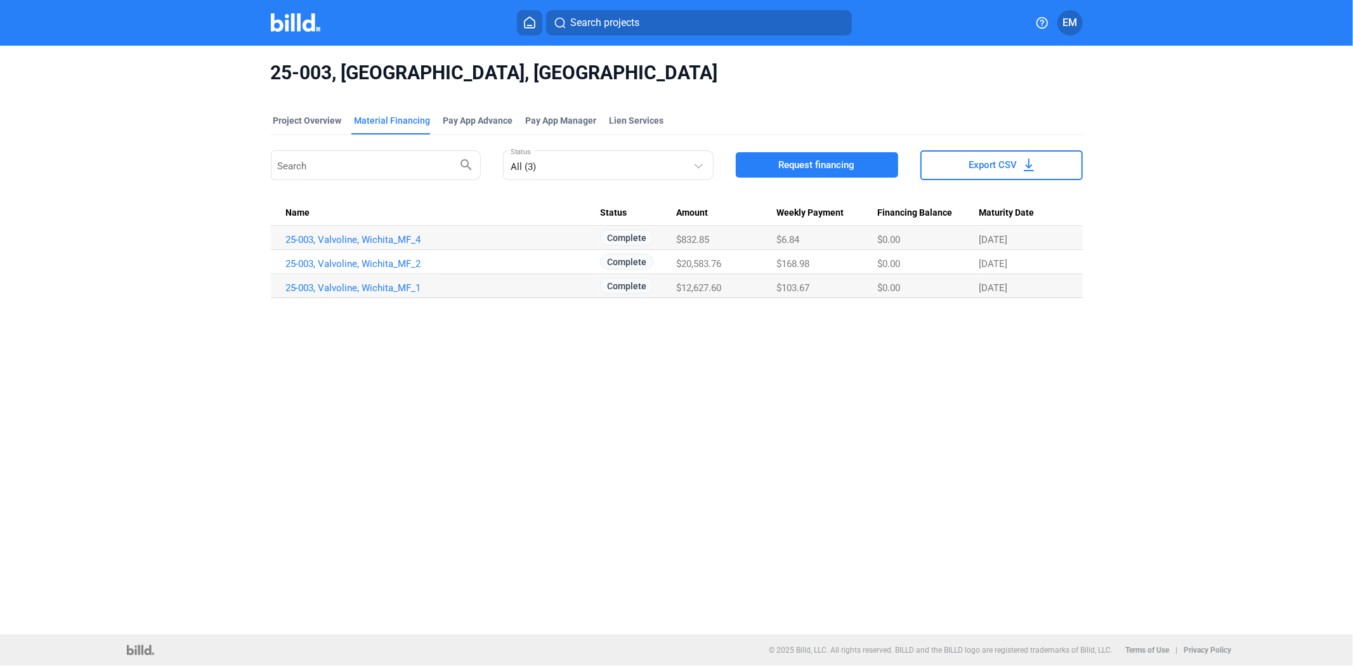
click at [303, 28] on img at bounding box center [296, 22] width 50 height 18
click at [335, 116] on div "Project Overview" at bounding box center [307, 120] width 68 height 13
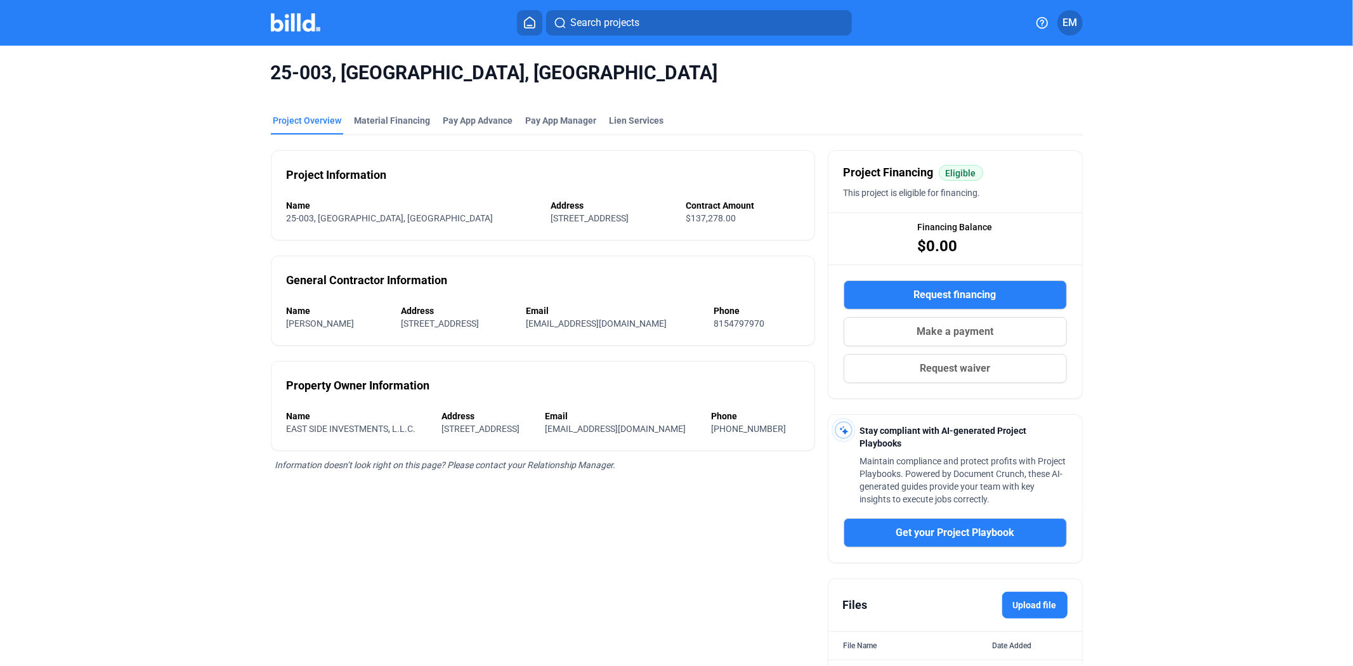
click at [953, 372] on span "Request waiver" at bounding box center [954, 368] width 70 height 15
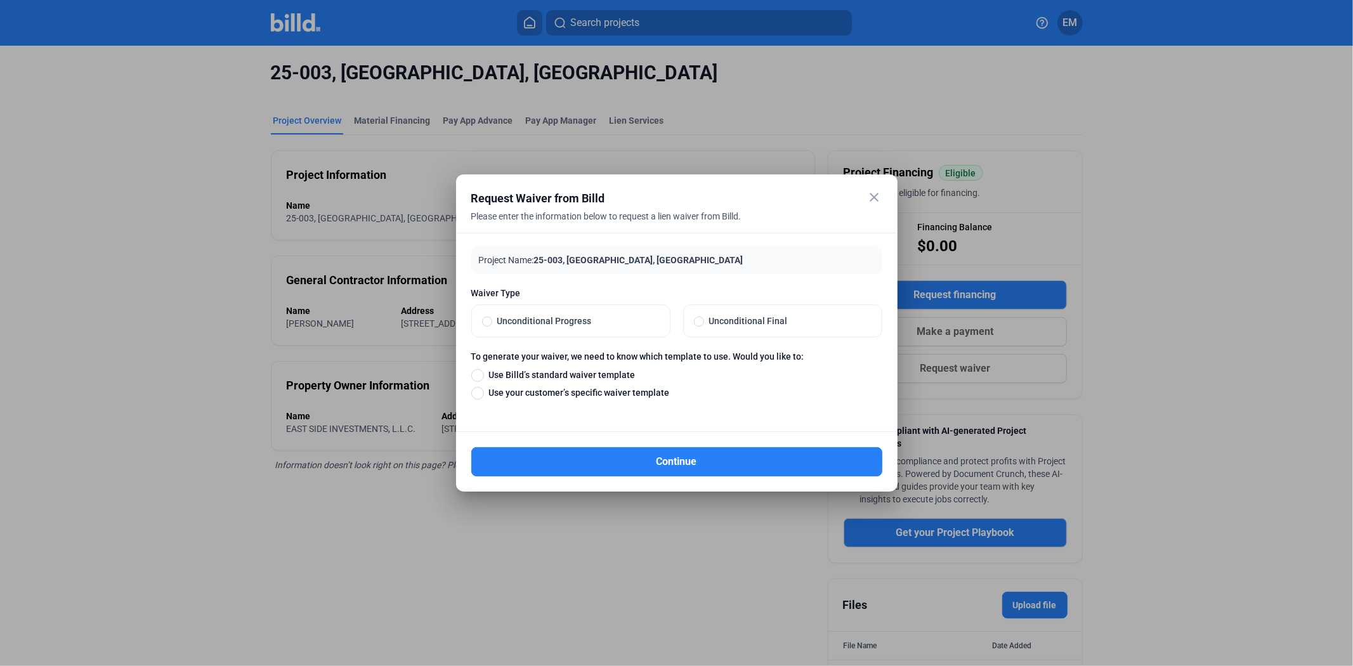
click at [545, 389] on span "Use your customer’s specific waiver template" at bounding box center [577, 392] width 186 height 13
click at [484, 389] on input "Use your customer’s specific waiver template" at bounding box center [477, 393] width 13 height 14
radio input "true"
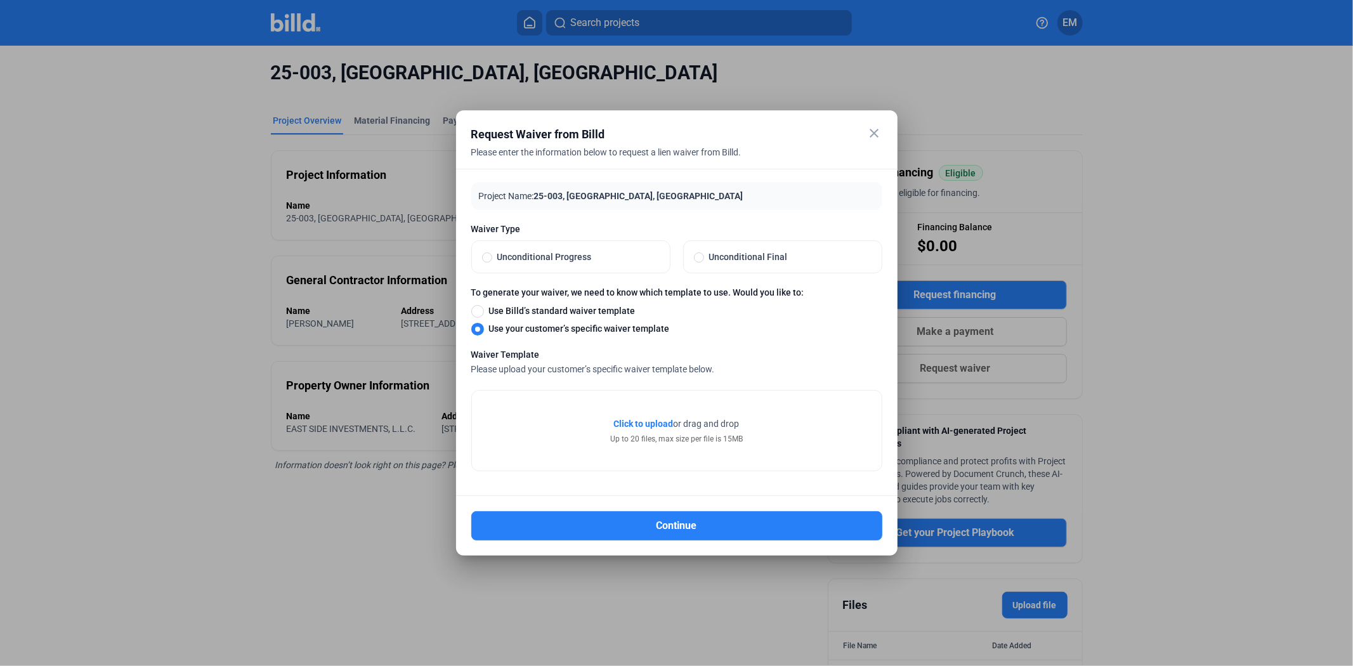
click at [692, 422] on span "or drag and drop" at bounding box center [706, 423] width 66 height 13
click at [642, 425] on span "Click to upload" at bounding box center [644, 424] width 60 height 10
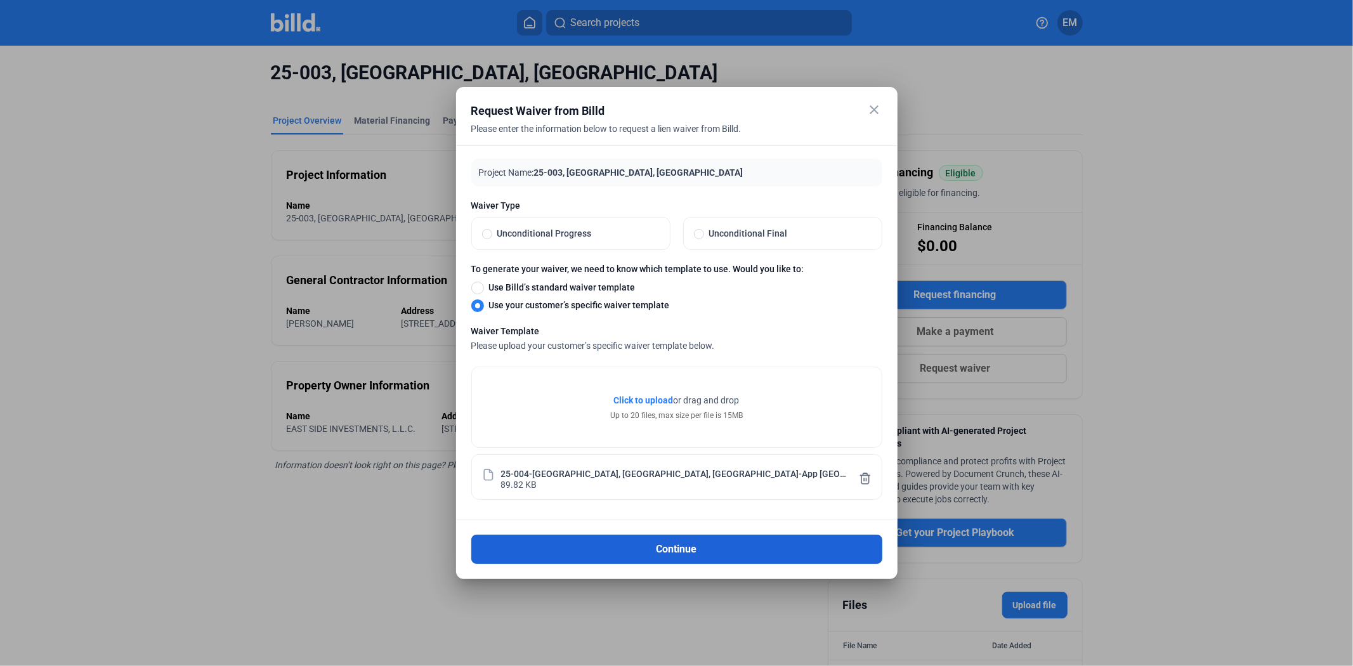
click at [592, 543] on button "Continue" at bounding box center [676, 549] width 411 height 29
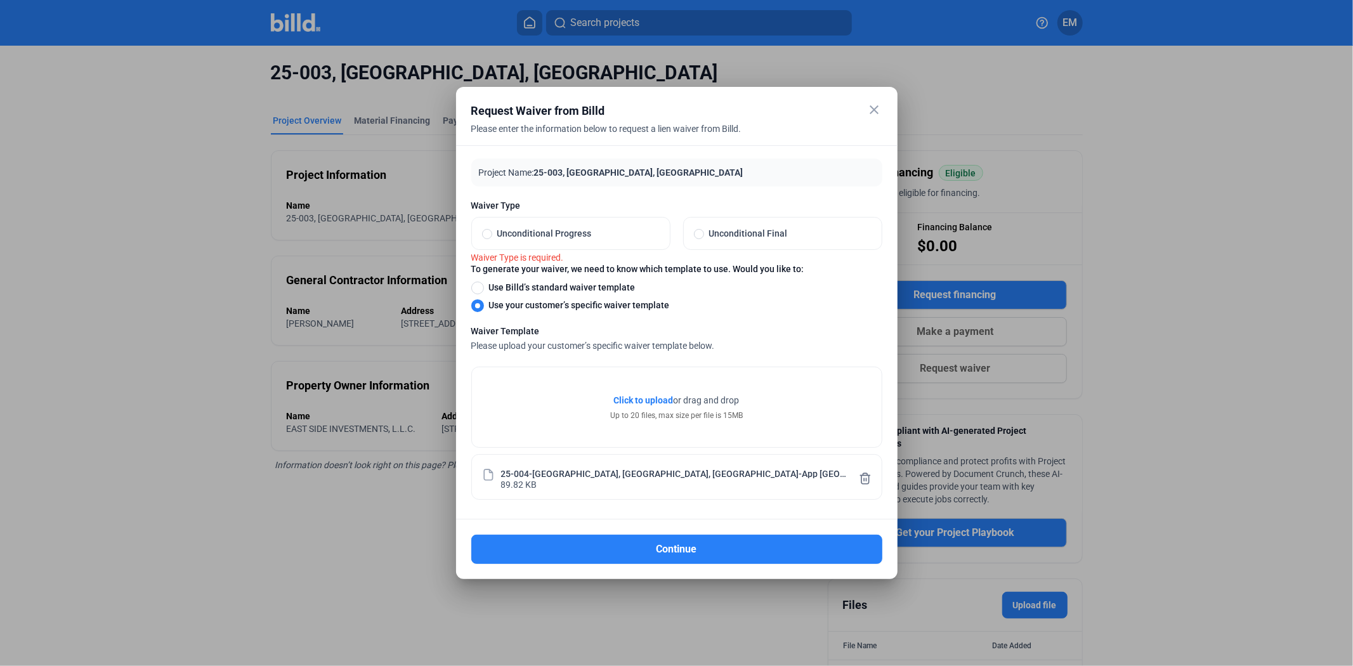
click at [535, 233] on span "Unconditional Progress" at bounding box center [575, 233] width 167 height 13
click at [492, 233] on input "Unconditional Progress" at bounding box center [487, 233] width 10 height 11
radio input "true"
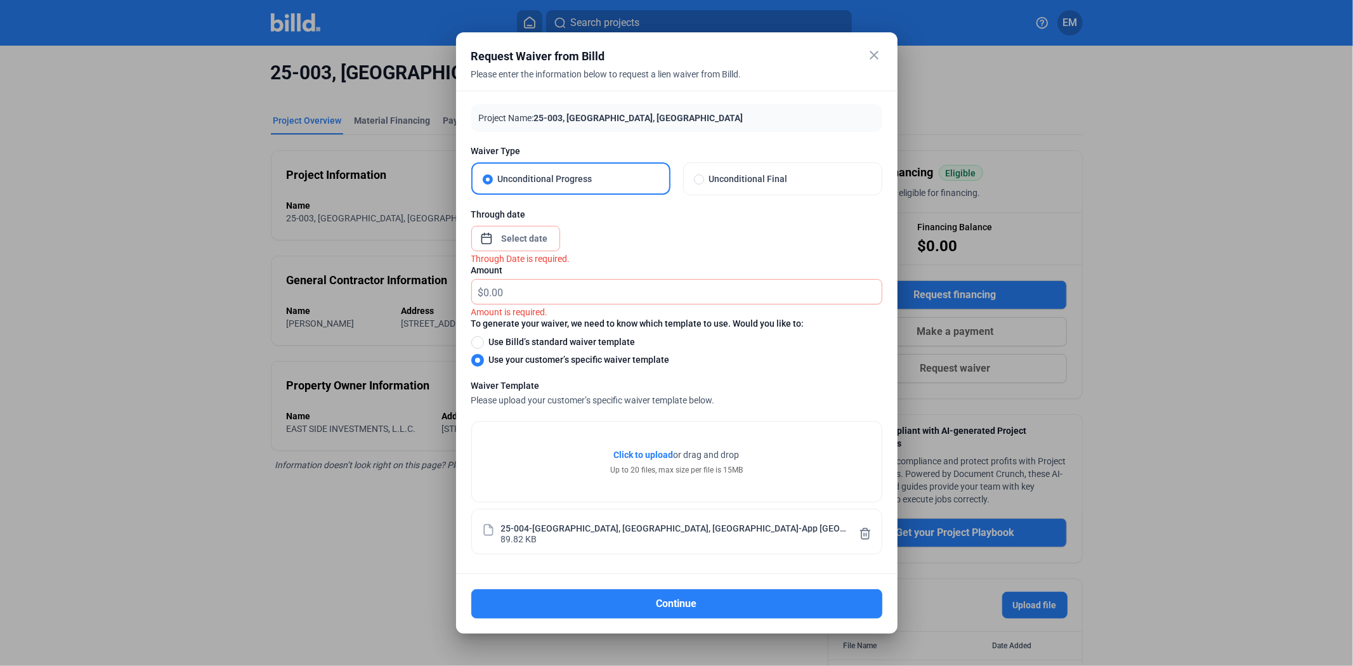
drag, startPoint x: 534, startPoint y: 219, endPoint x: 528, endPoint y: 230, distance: 12.5
click at [533, 219] on div "Through date" at bounding box center [676, 214] width 411 height 13
click at [524, 235] on div "close Request Waiver from Billd Please enter the information below to request a…" at bounding box center [676, 333] width 1353 height 666
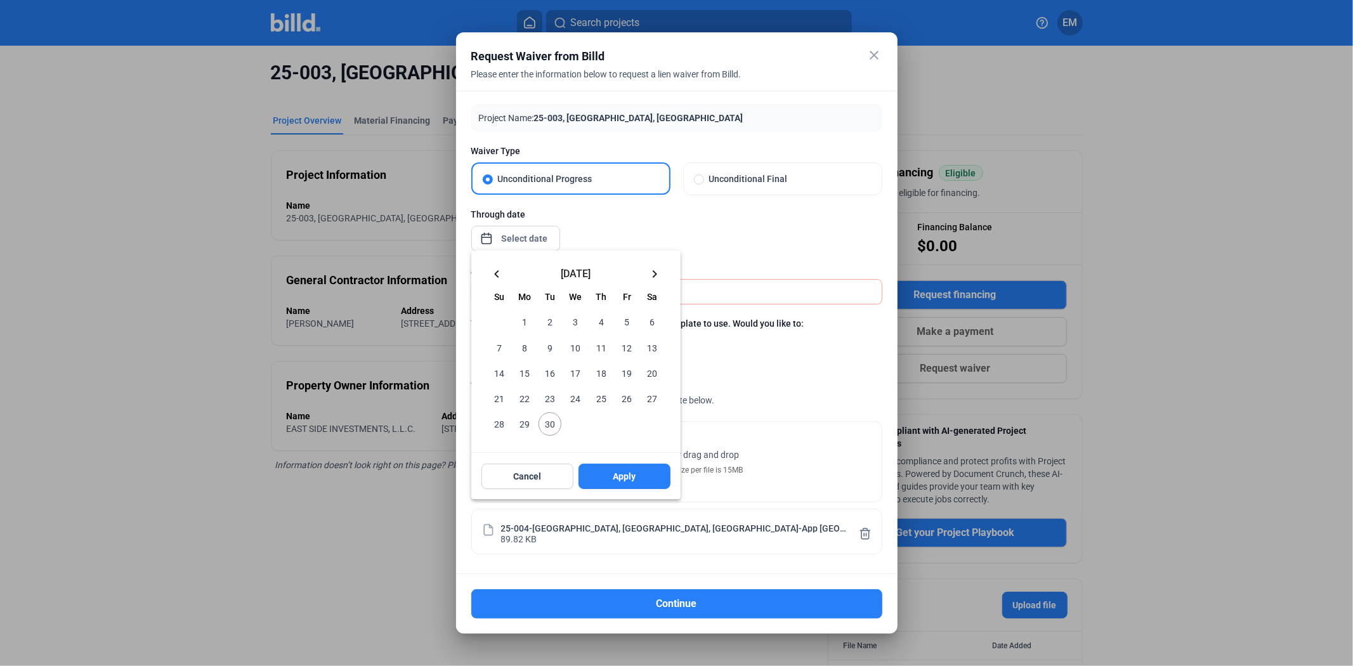
click at [542, 426] on span "30" at bounding box center [549, 423] width 23 height 23
click at [607, 469] on button "Apply" at bounding box center [624, 476] width 92 height 25
type input "[DATE]"
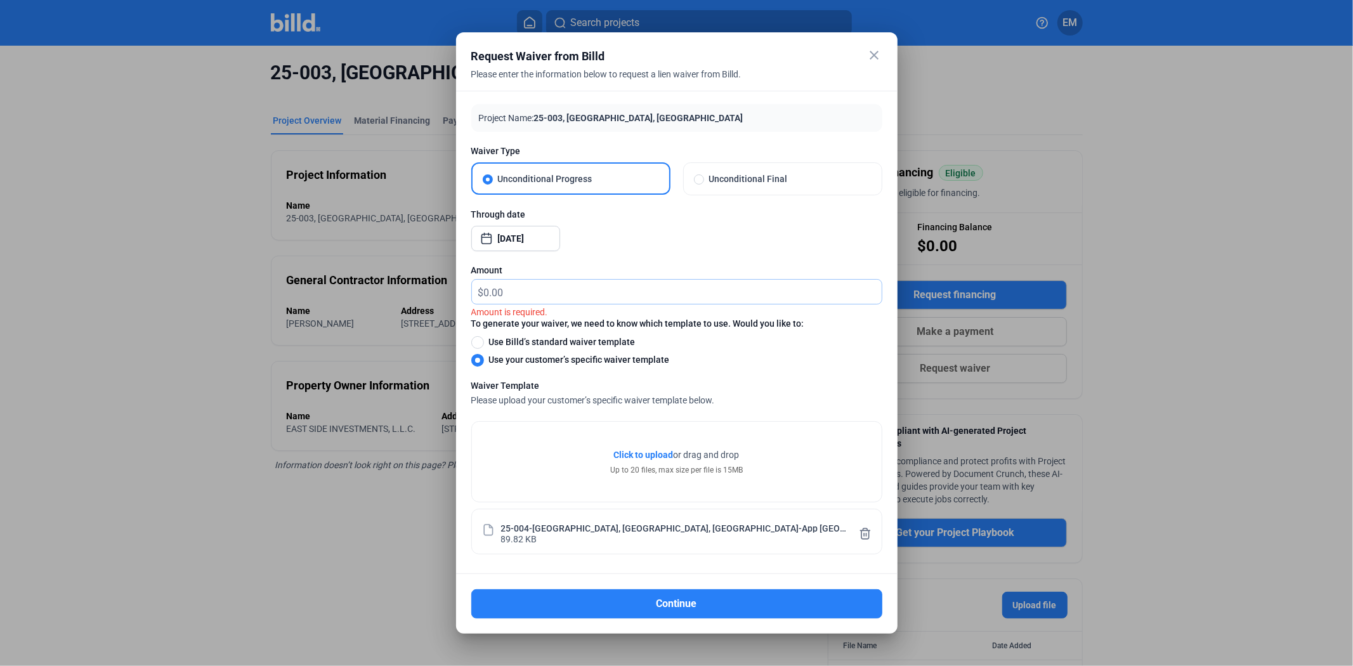
click at [548, 294] on input "text" at bounding box center [683, 292] width 398 height 25
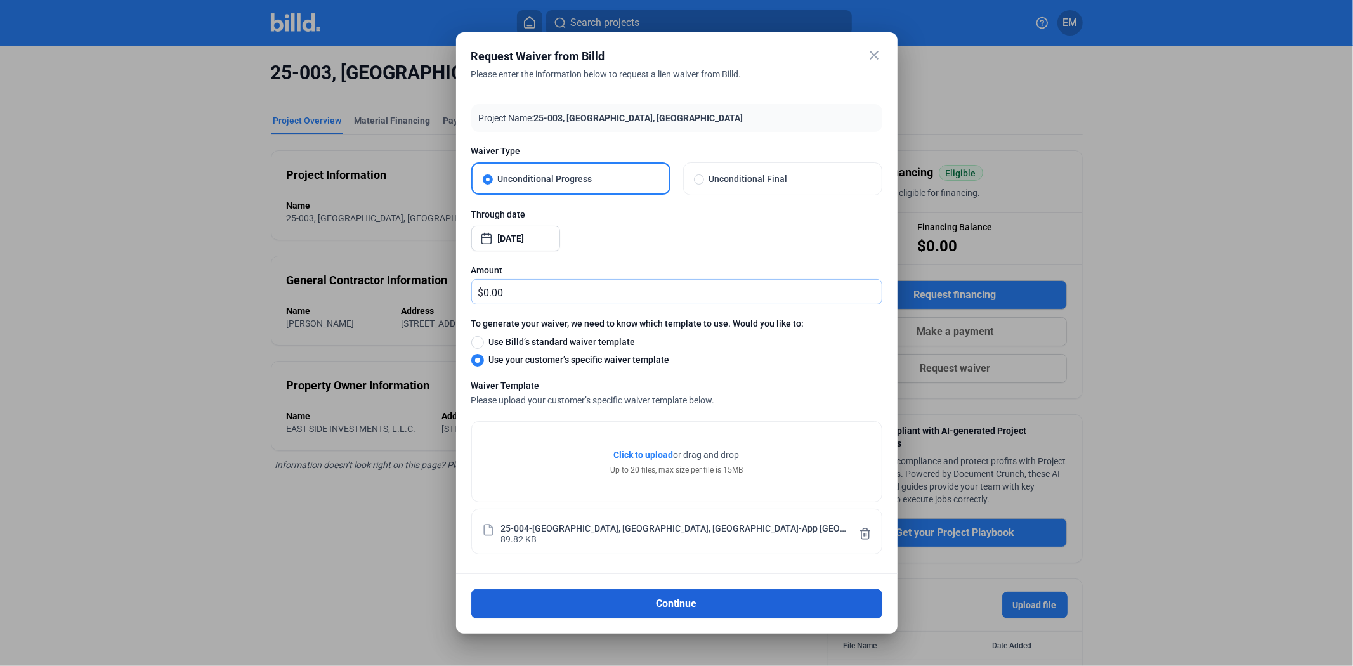
type input "0.00"
click at [618, 597] on button "Continue" at bounding box center [676, 603] width 411 height 29
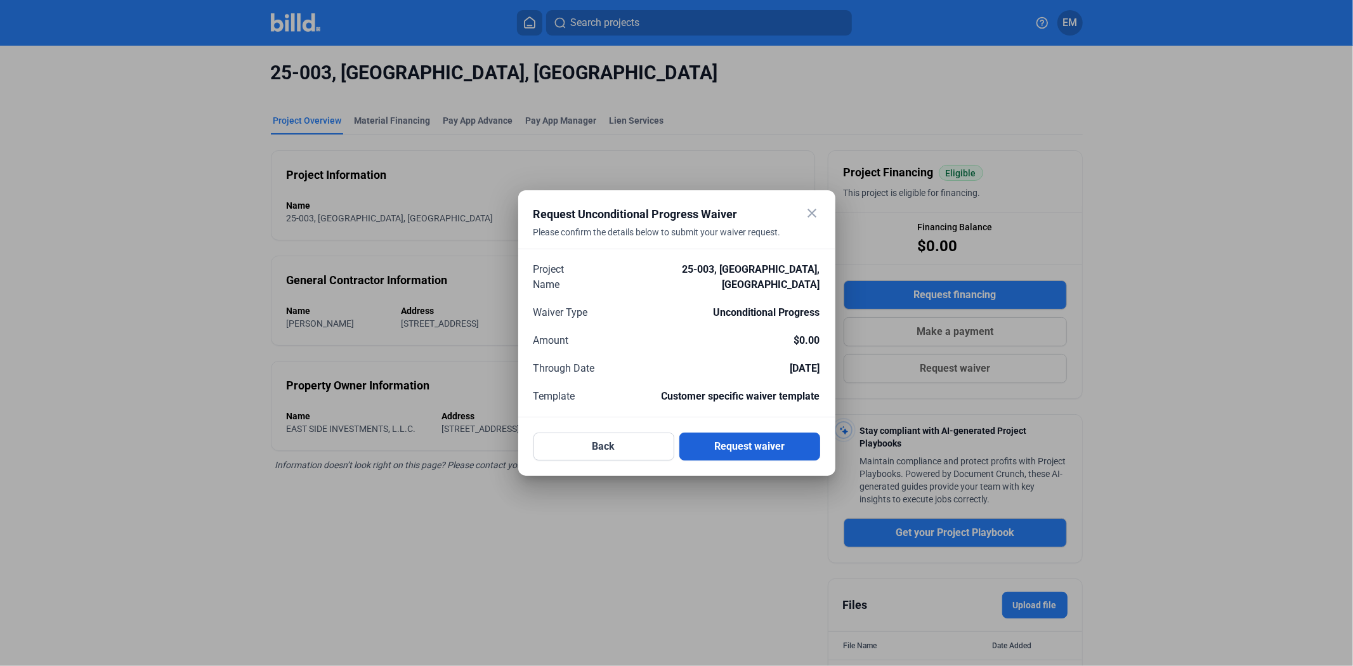
click at [775, 438] on button "Request waiver" at bounding box center [749, 446] width 141 height 28
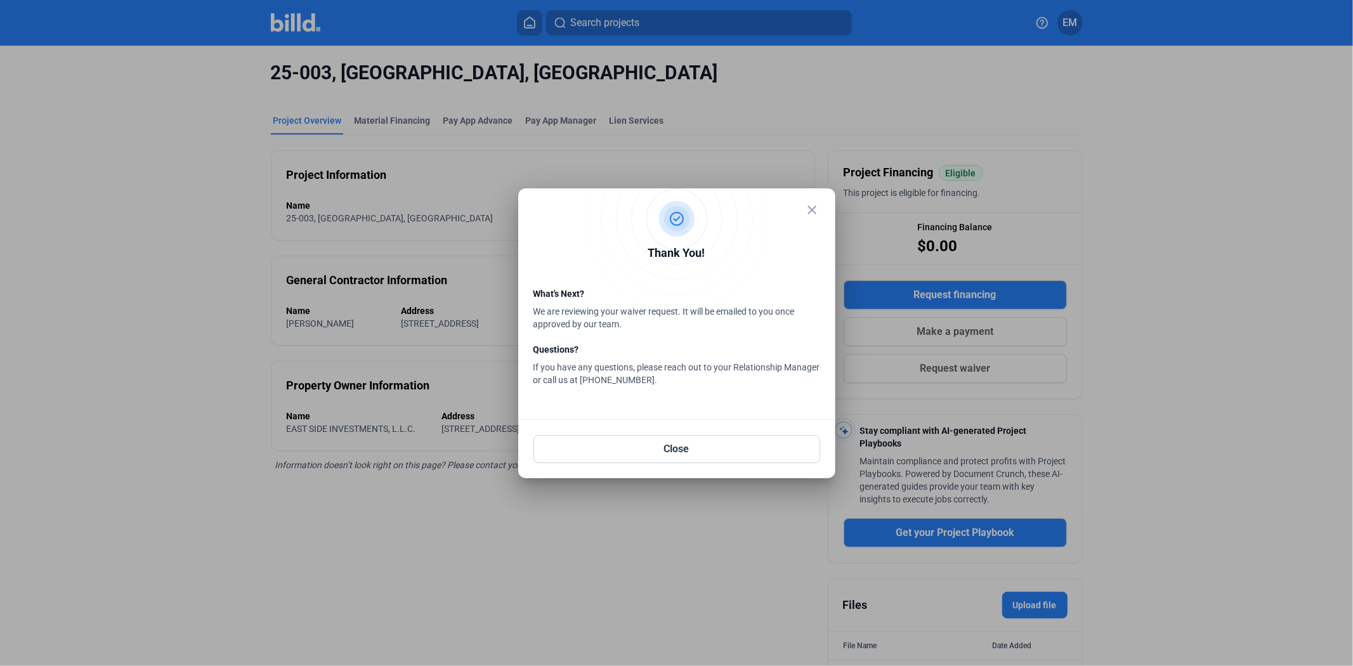
click at [817, 211] on mat-icon "close" at bounding box center [812, 209] width 15 height 15
